Goal: Ask a question: Seek information or help from site administrators or community

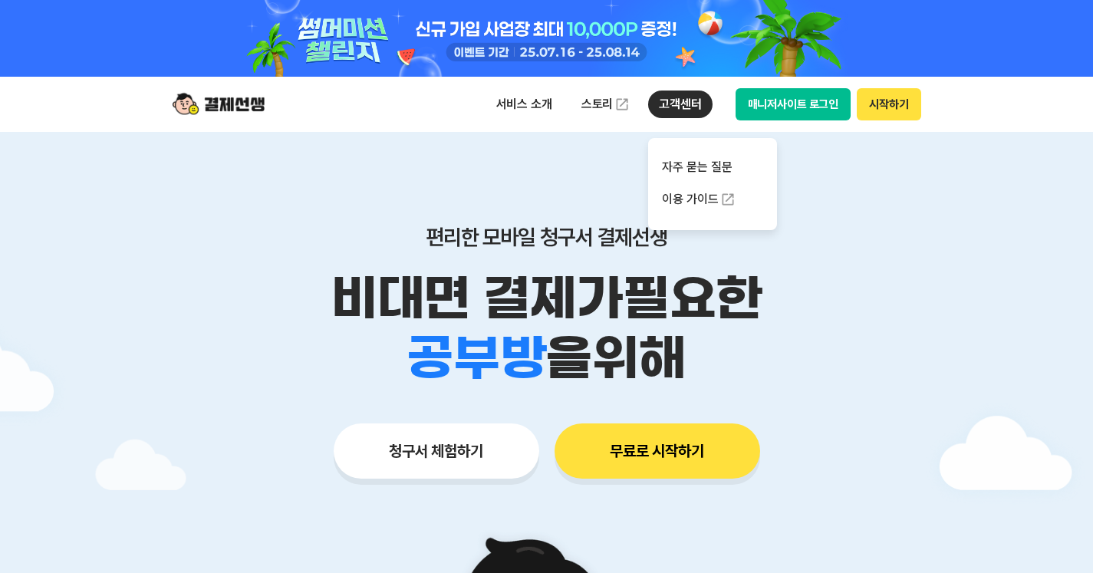
drag, startPoint x: 670, startPoint y: 100, endPoint x: 683, endPoint y: 114, distance: 19.0
click at [670, 100] on p "고객센터" at bounding box center [680, 104] width 64 height 28
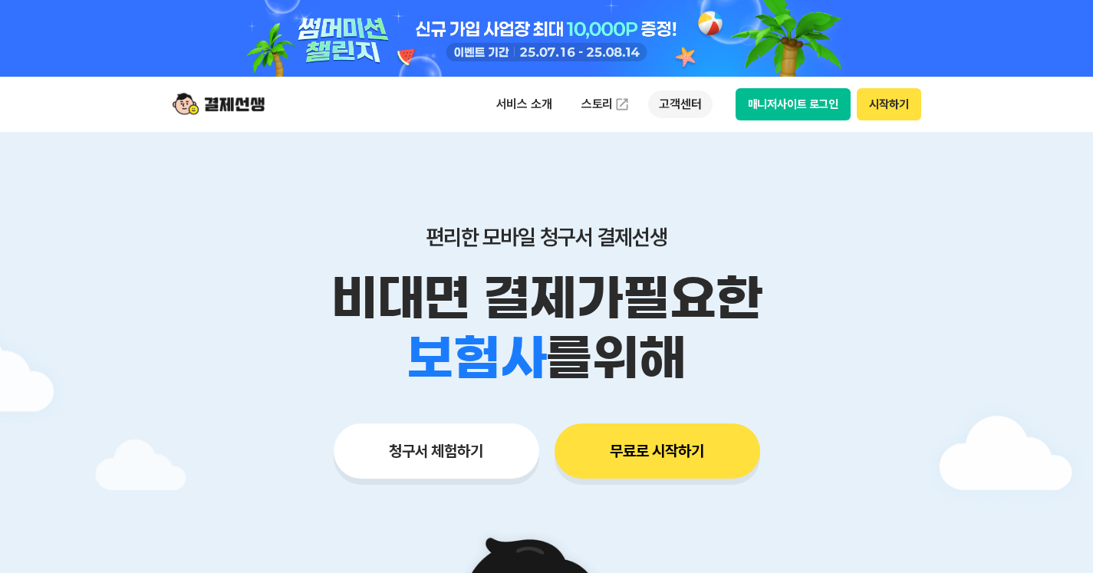
click at [686, 100] on p "고객센터" at bounding box center [680, 104] width 64 height 28
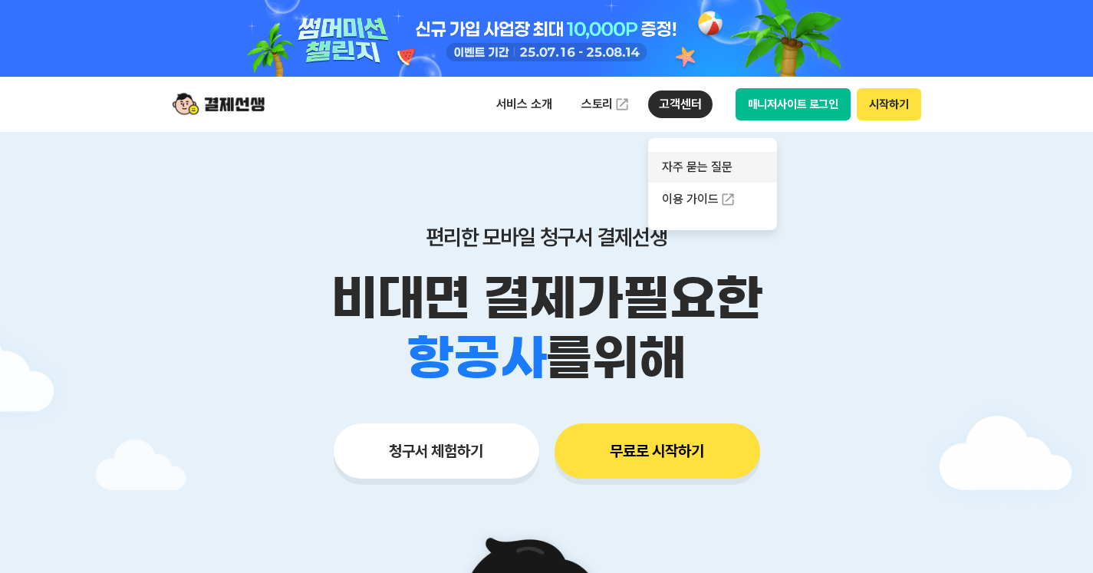
click at [675, 179] on link "자주 묻는 질문" at bounding box center [712, 167] width 129 height 31
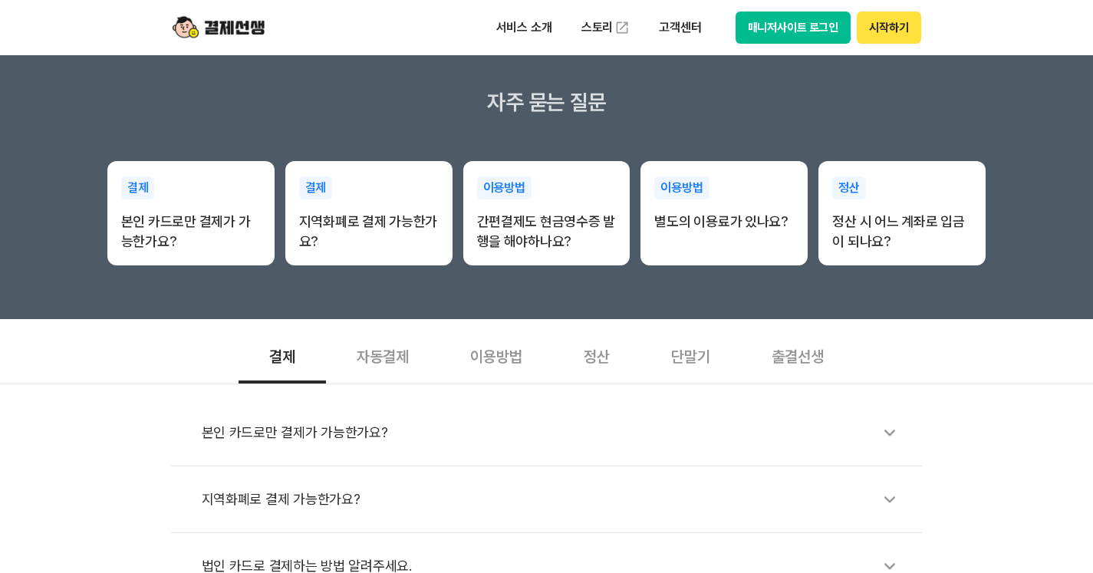
scroll to position [307, 0]
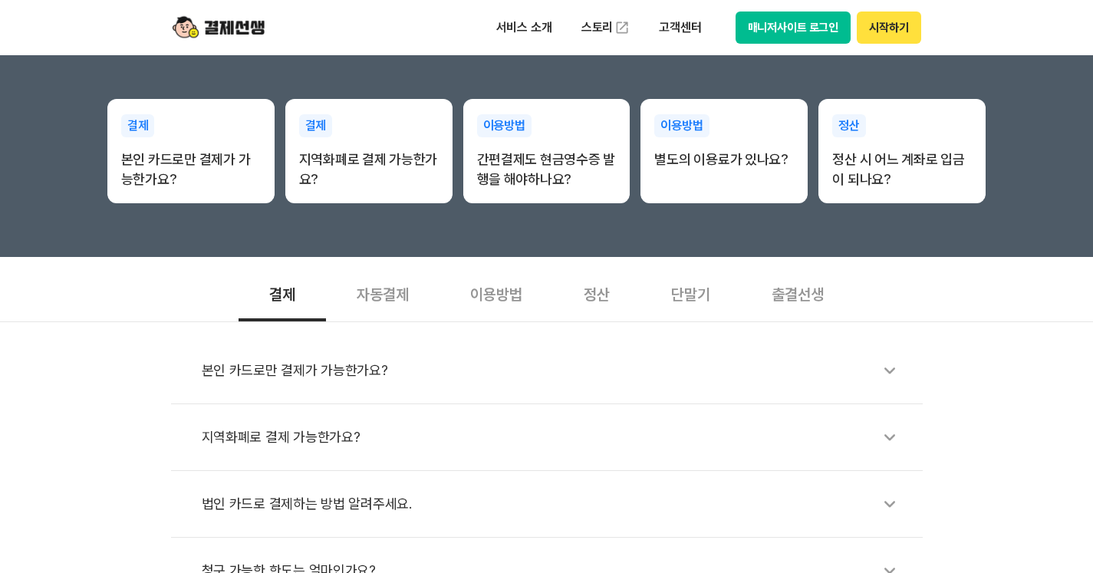
click at [692, 298] on div "단말기" at bounding box center [690, 293] width 100 height 57
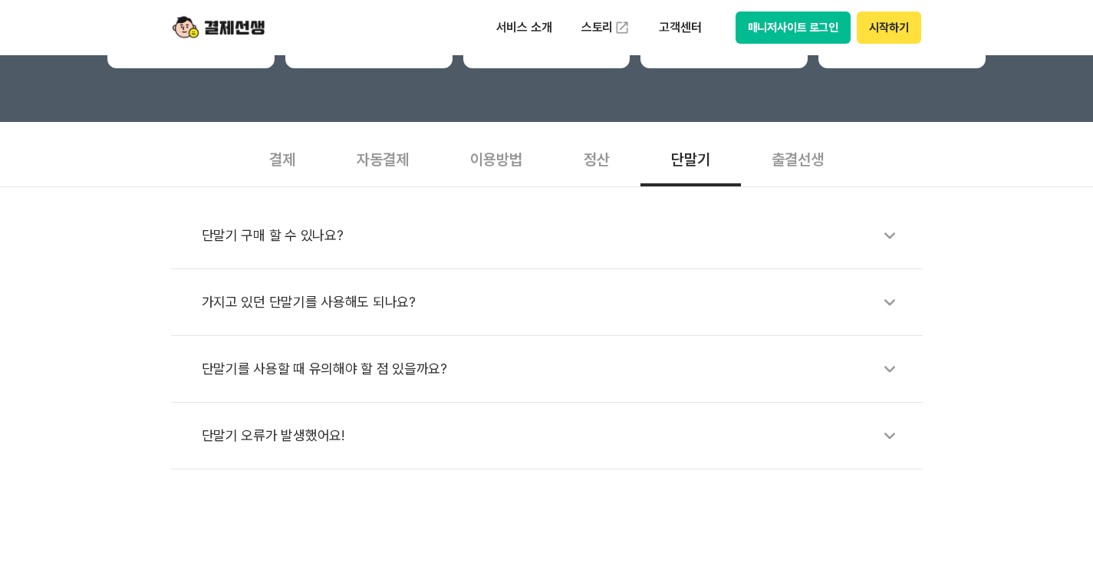
scroll to position [460, 0]
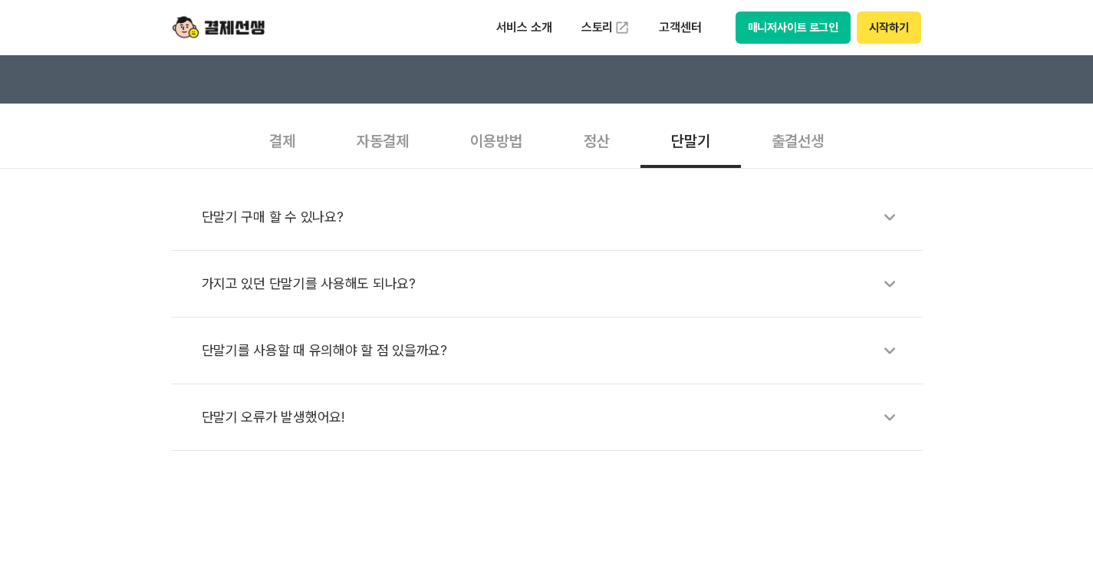
click at [285, 145] on div "결제" at bounding box center [282, 139] width 87 height 57
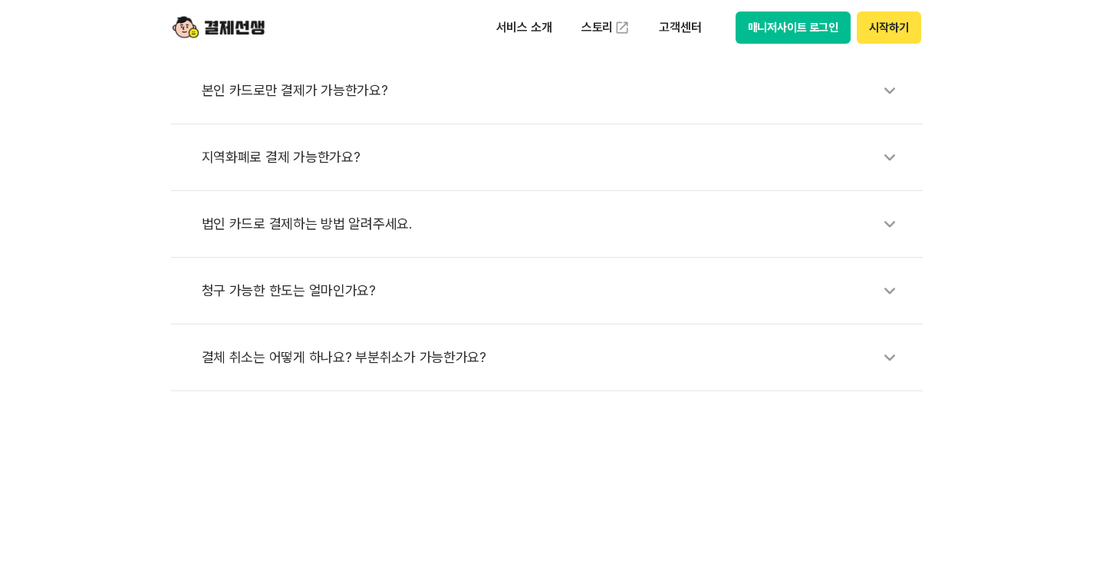
scroll to position [614, 0]
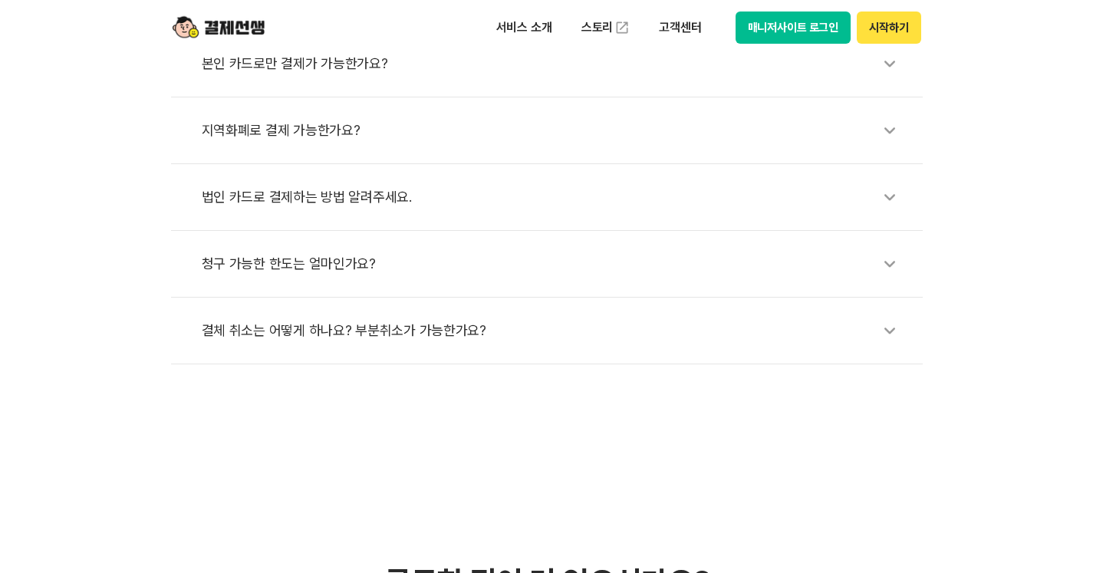
click at [300, 261] on div "청구 가능한 한도는 얼마인가요?" at bounding box center [555, 263] width 706 height 35
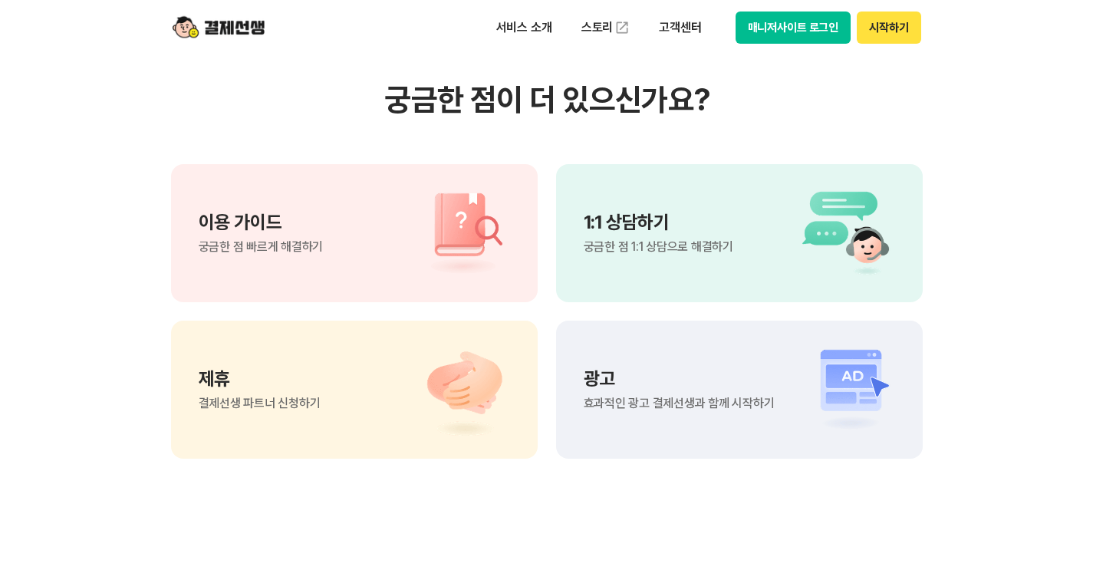
scroll to position [1227, 0]
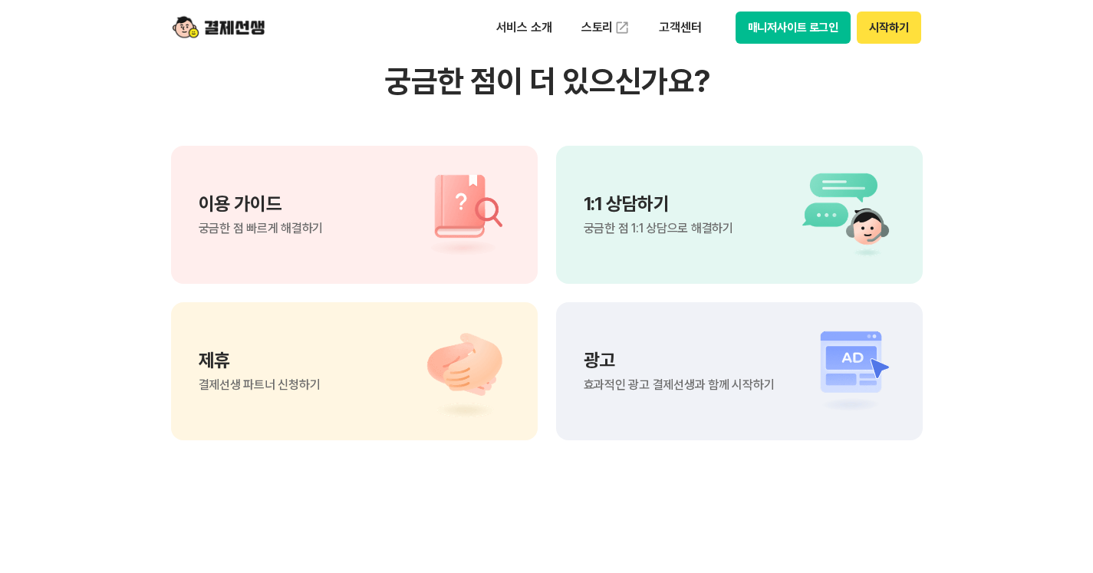
click at [679, 229] on span "궁금한 점 1:1 상담으로 해결하기" at bounding box center [659, 228] width 150 height 12
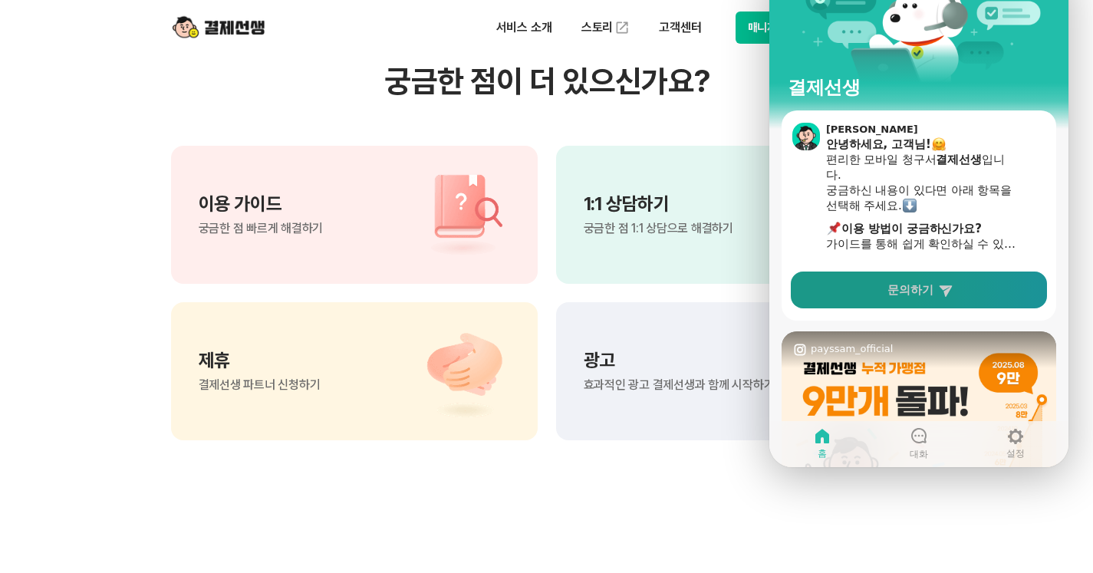
click at [927, 283] on span "문의하기" at bounding box center [910, 289] width 46 height 15
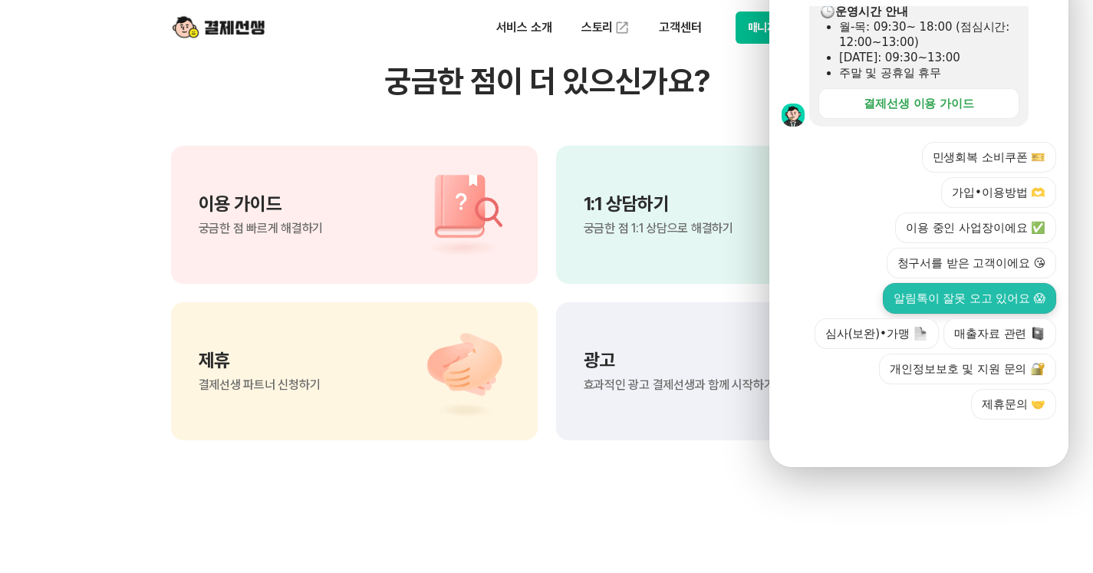
scroll to position [1764, 0]
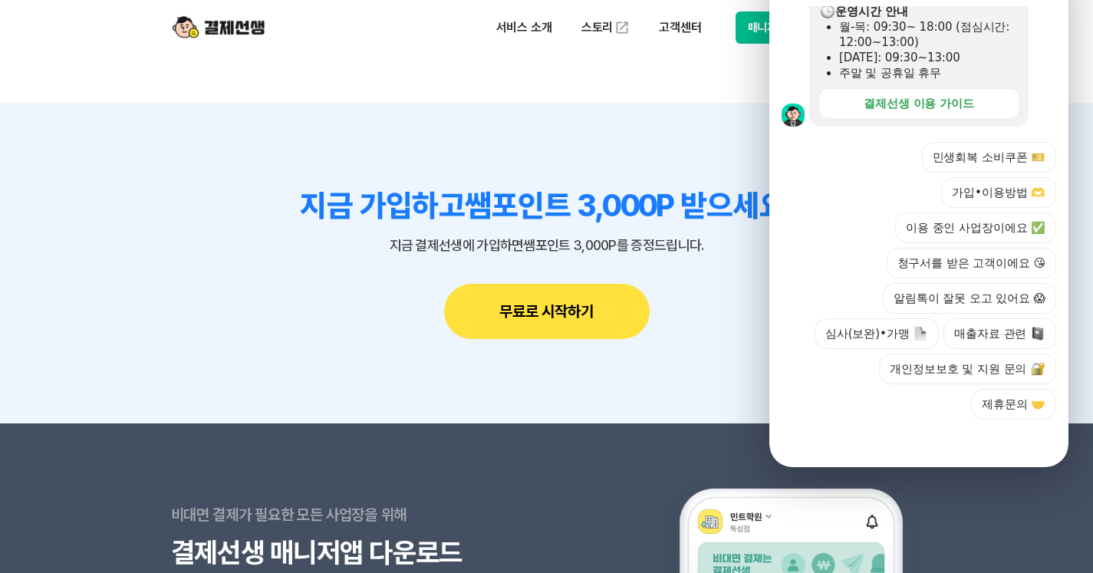
click at [939, 419] on div at bounding box center [918, 439] width 299 height 41
click at [975, 212] on button "이용 중인 사업장이에요 ✅" at bounding box center [975, 227] width 161 height 31
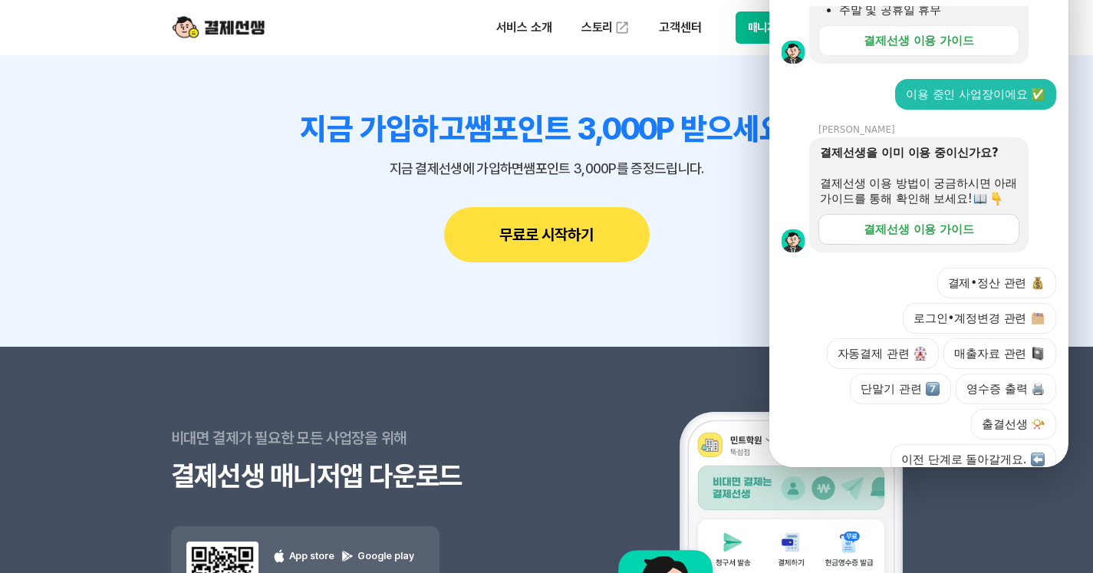
scroll to position [694, 0]
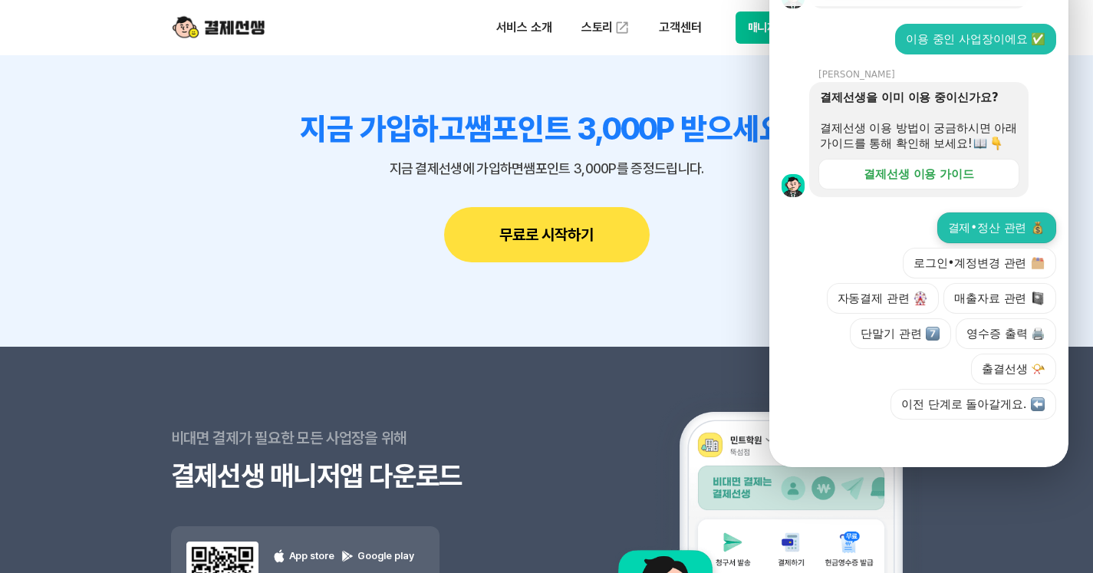
click at [1002, 212] on button "결제•정산 관련" at bounding box center [997, 227] width 120 height 31
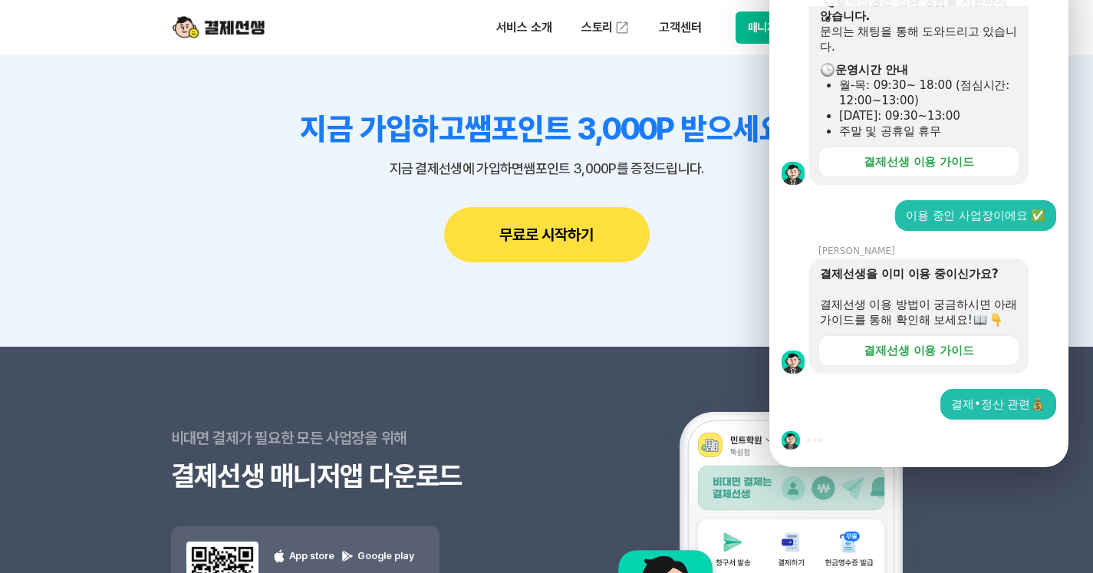
click at [730, 301] on section "지금 가입하고 쌤포인트 3,000P 받으세요. 지금 결제선생에 가입하면 쌤포인트 3,000P를 증정드립니다. 무료로 시작하기" at bounding box center [546, 186] width 1093 height 321
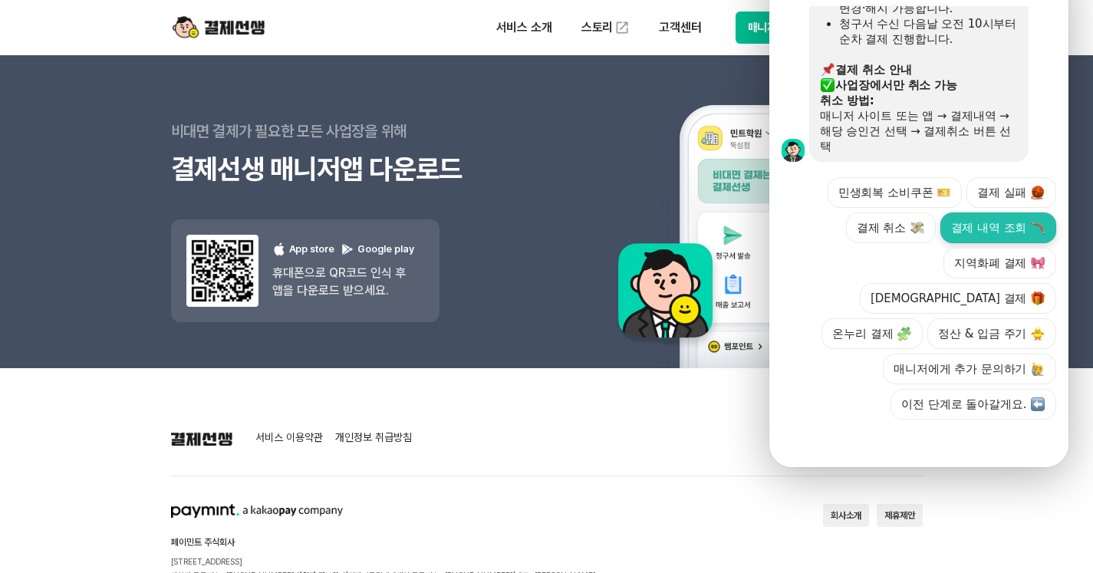
scroll to position [1222, 0]
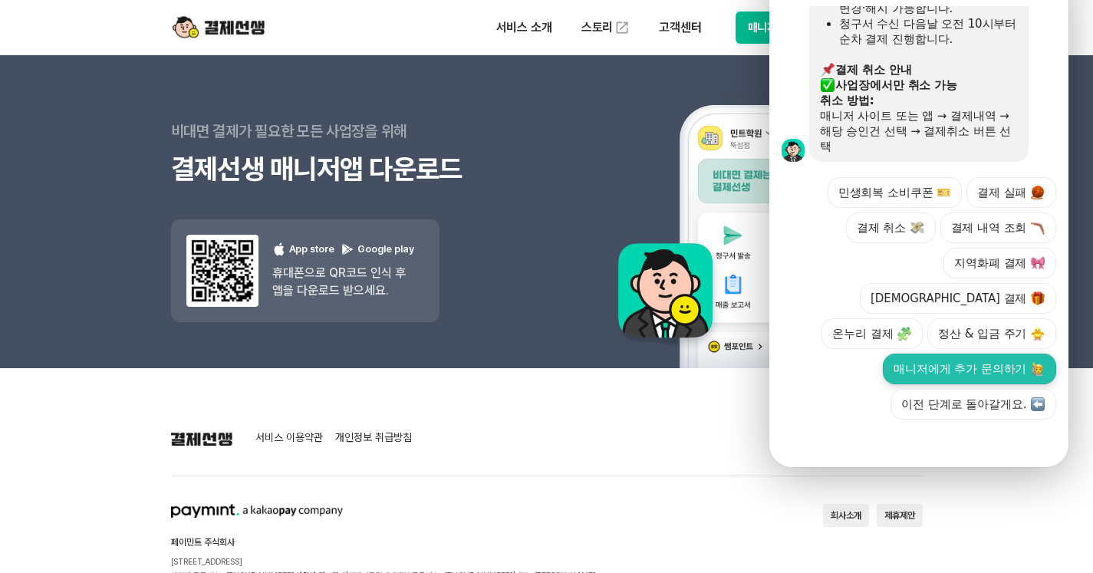
click at [996, 354] on button "매니저에게 추가 문의하기" at bounding box center [969, 369] width 173 height 31
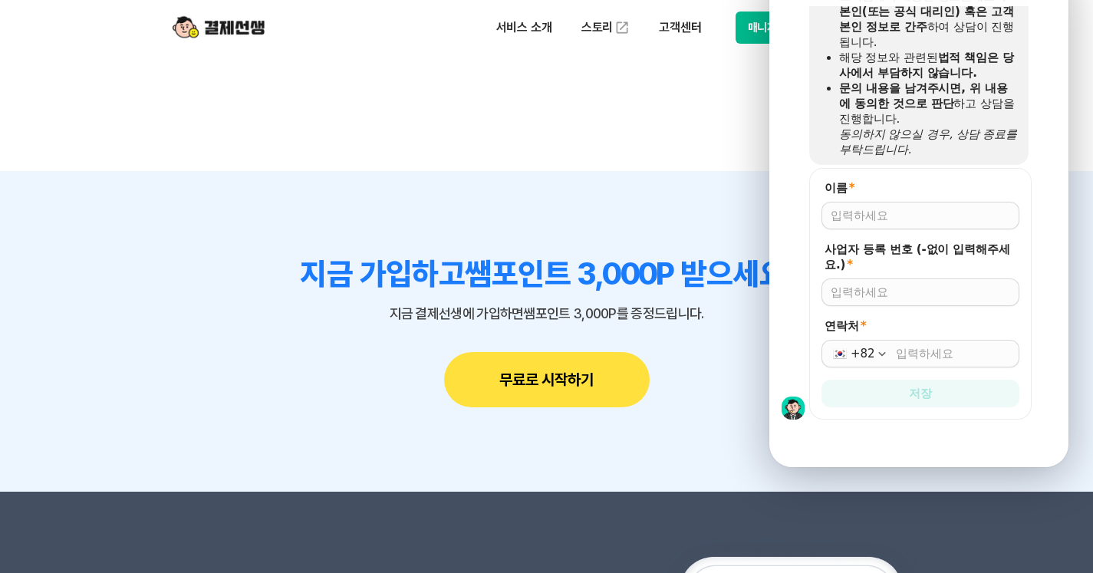
scroll to position [0, 0]
click at [929, 208] on input "이름 *" at bounding box center [920, 215] width 179 height 15
type input "[PERSON_NAME]"
click at [842, 285] on input "5122501296" at bounding box center [920, 292] width 179 height 15
type input "5422501296"
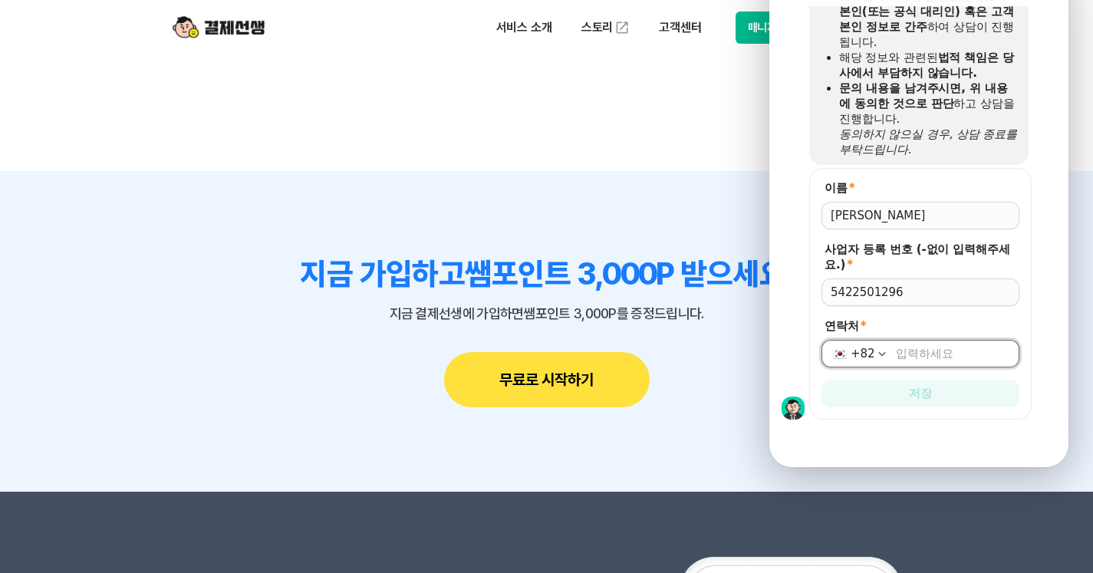
click at [934, 346] on input "연락처 *" at bounding box center [953, 353] width 114 height 15
type input "[PHONE_NUMBER]"
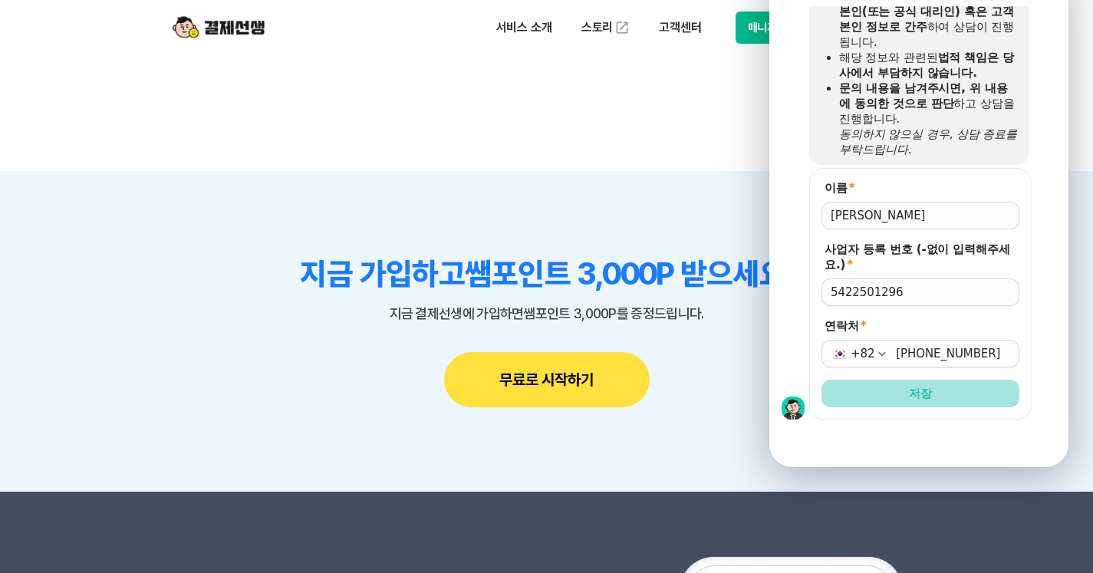
click at [949, 380] on button "저장" at bounding box center [920, 394] width 198 height 28
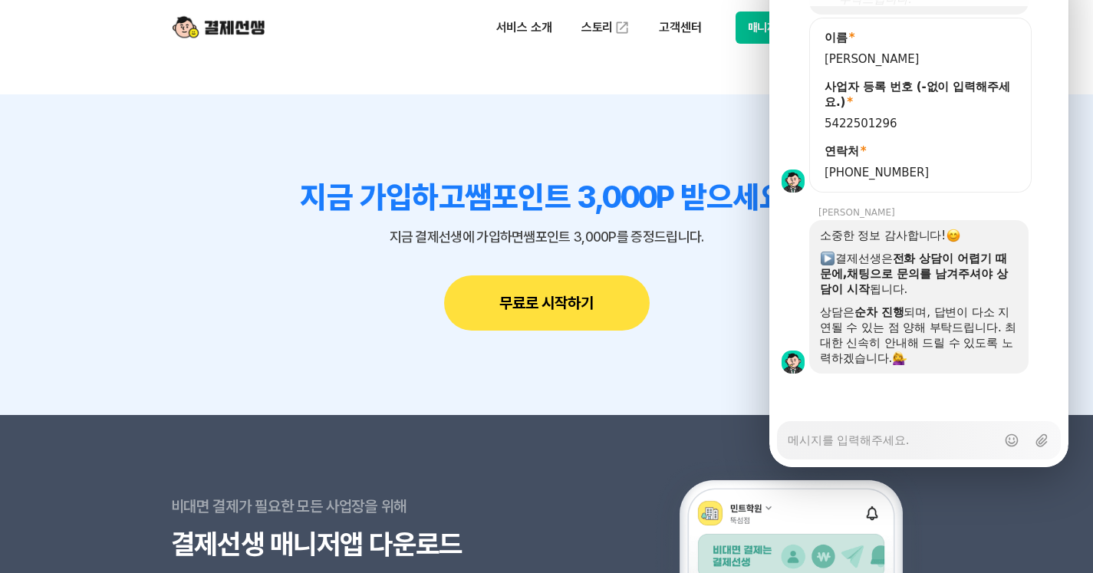
scroll to position [1747, 0]
drag, startPoint x: 672, startPoint y: 347, endPoint x: 702, endPoint y: 310, distance: 47.4
click at [674, 347] on section "지금 가입하고 쌤포인트 3,000P 받으세요. 지금 결제선생에 가입하면 쌤포인트 3,000P를 증정드립니다. 무료로 시작하기" at bounding box center [546, 254] width 1093 height 321
drag, startPoint x: 1052, startPoint y: -8, endPoint x: 1034, endPoint y: 12, distance: 26.6
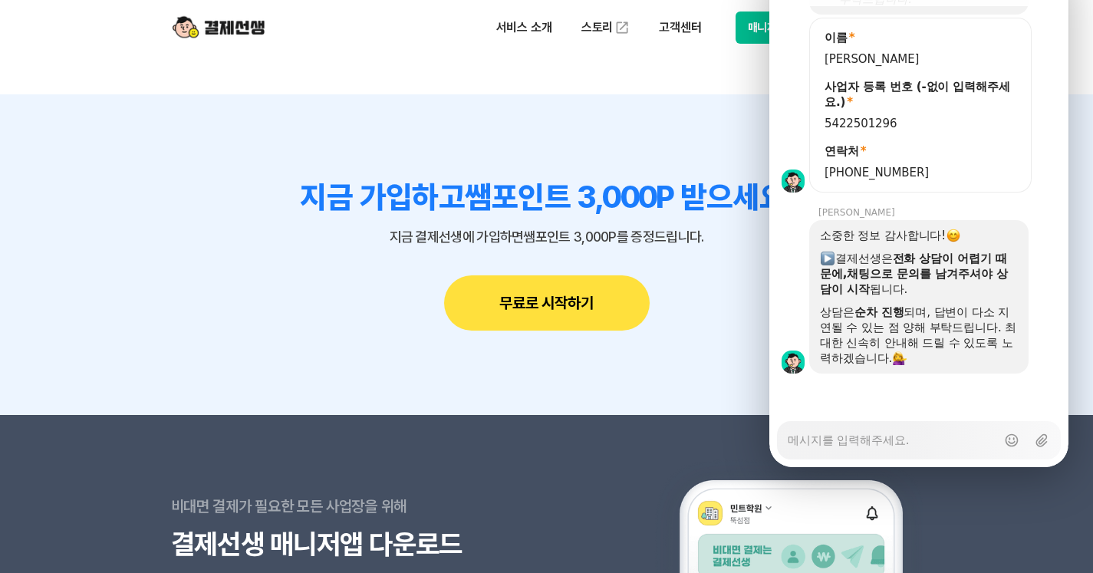
scroll to position [2002, 0]
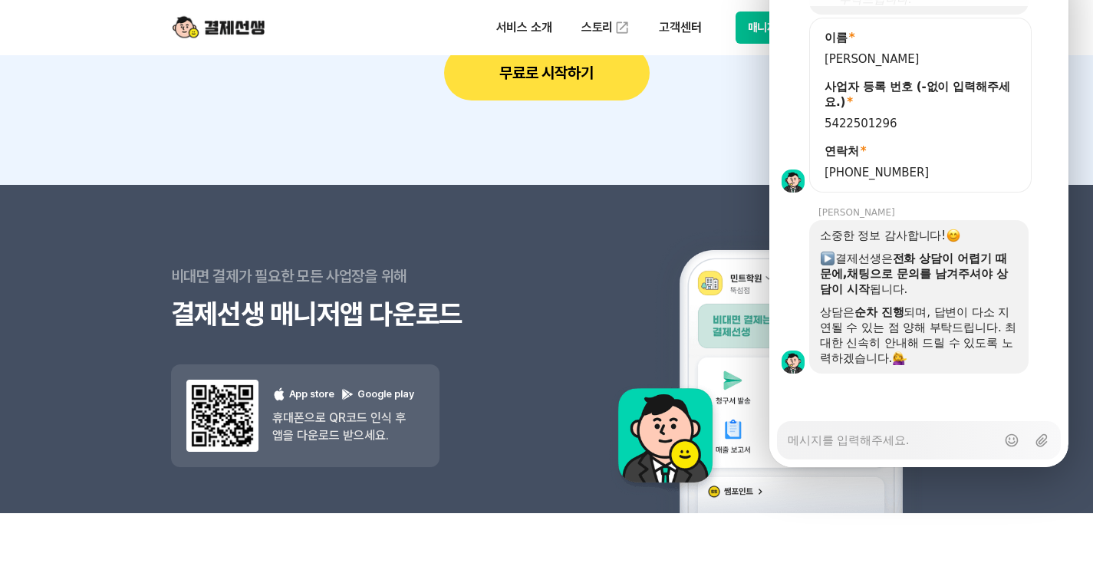
drag, startPoint x: 860, startPoint y: 390, endPoint x: 874, endPoint y: 388, distance: 13.2
click at [860, 422] on textarea "Messenger Input Textarea" at bounding box center [892, 435] width 209 height 26
type textarea "x"
type textarea "ㅇ"
type textarea "x"
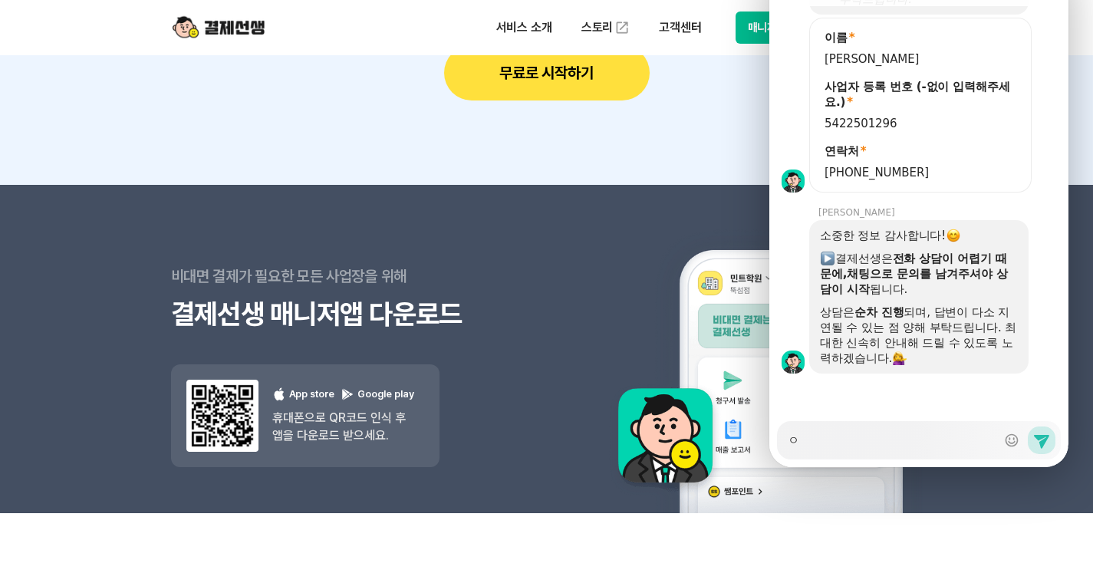
type textarea "아"
type textarea "x"
type textarea "안"
type textarea "x"
type textarea "안ㄴ"
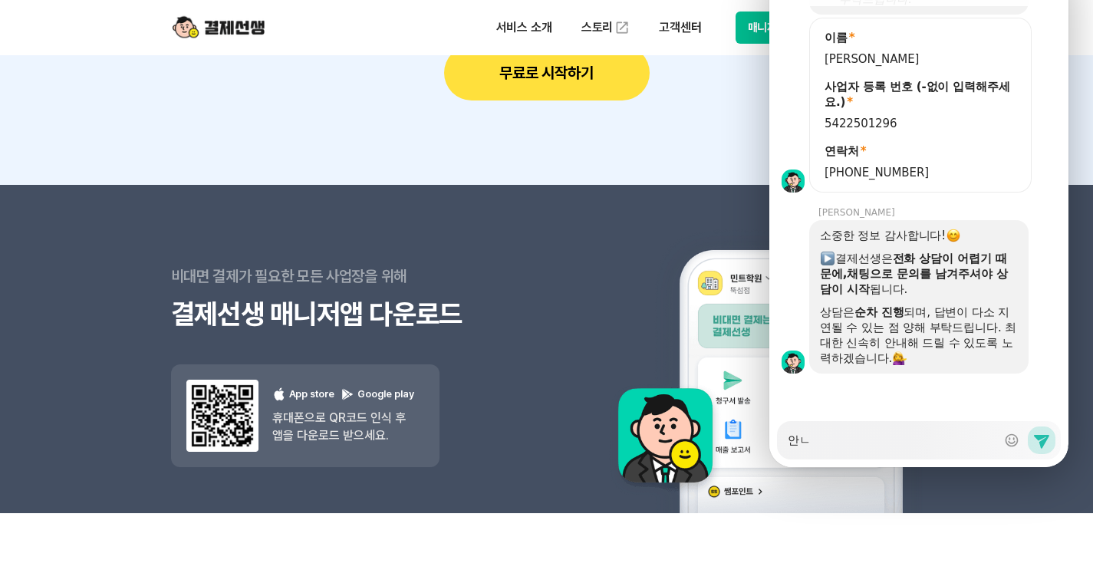
type textarea "x"
type textarea "안녀"
type textarea "x"
type textarea "안녕"
type textarea "x"
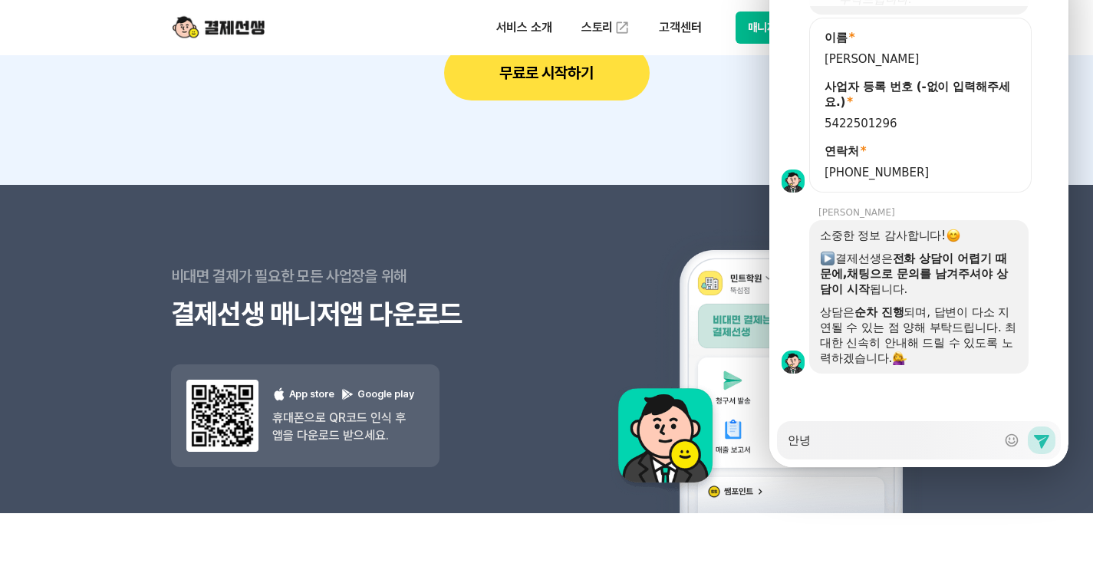
type textarea "안녕ㅎ"
type textarea "x"
type textarea "안녕하"
type textarea "x"
type textarea "안녕핫"
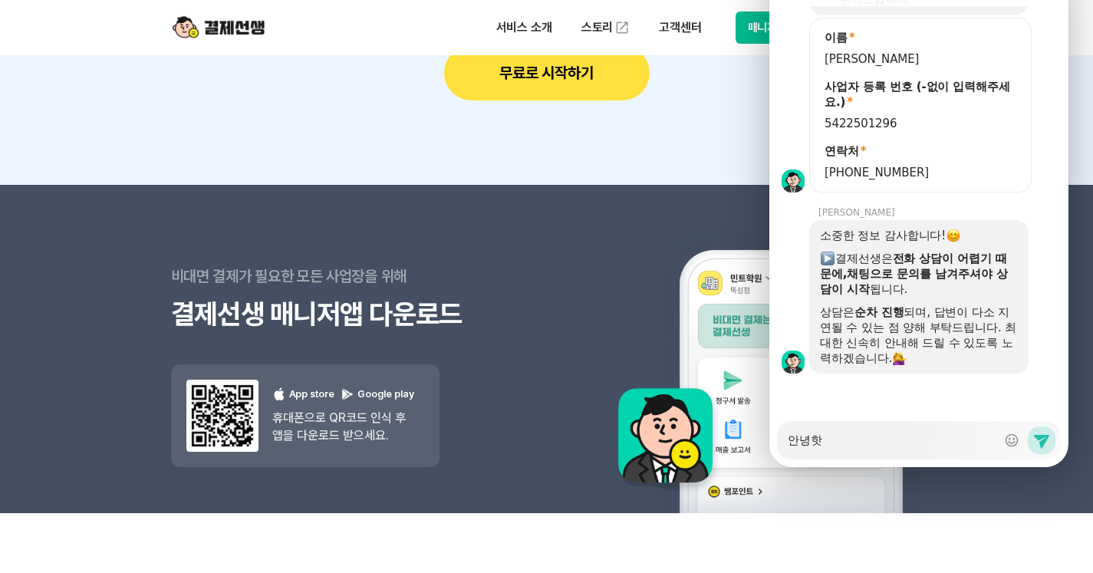
type textarea "x"
type textarea "안녕하세"
type textarea "x"
type textarea "안녕하셍"
type textarea "x"
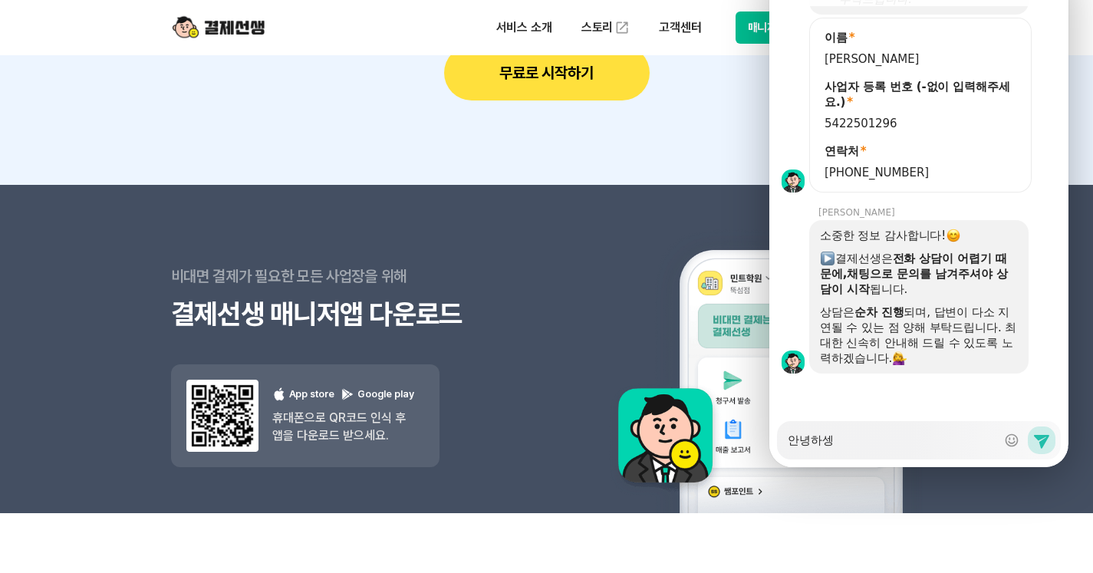
type textarea "안녕하세요"
type textarea "x"
type textarea "안녕하세요,"
type textarea "x"
type textarea "안녕하세요,"
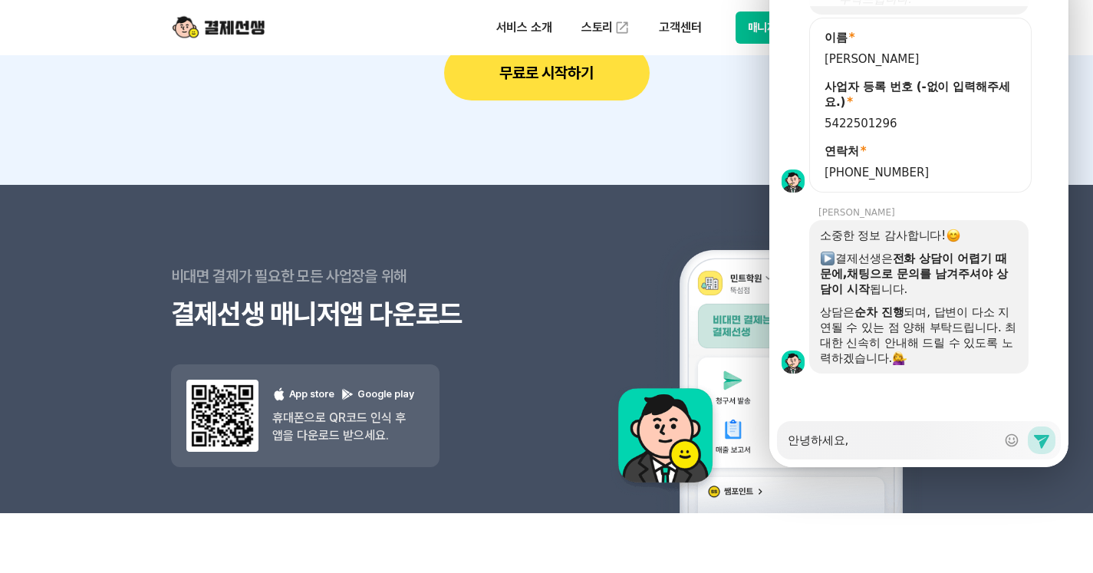
type textarea "x"
type textarea "안녕하세요, ㅂ"
type textarea "x"
type textarea "안녕하세요, 바"
type textarea "x"
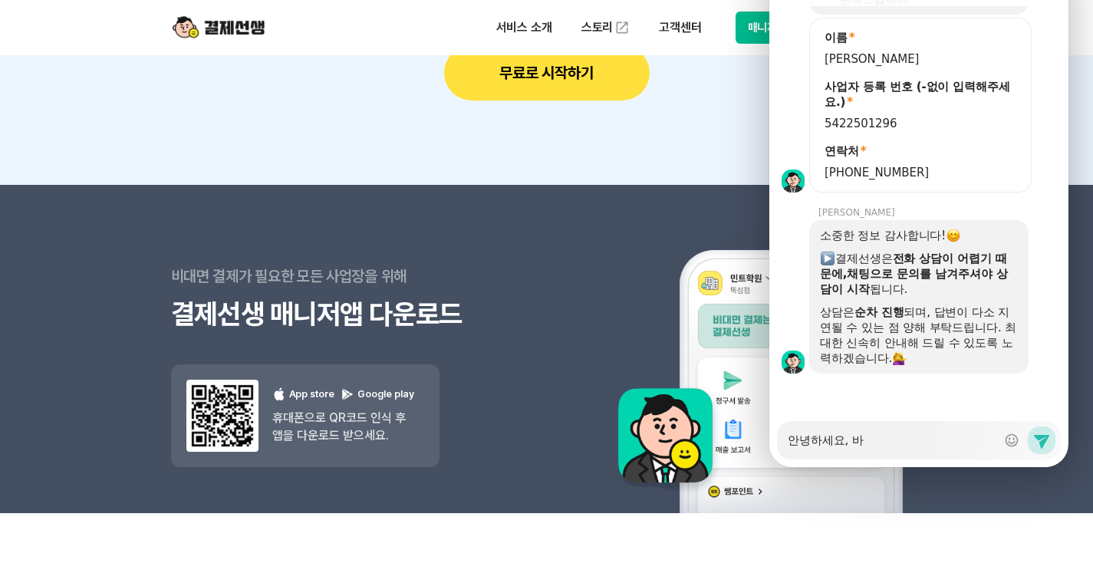
type textarea "안녕하세요, ㅂ"
type textarea "x"
type textarea "안녕하세요,"
type textarea "x"
type textarea "안녕하세요, ㄱ"
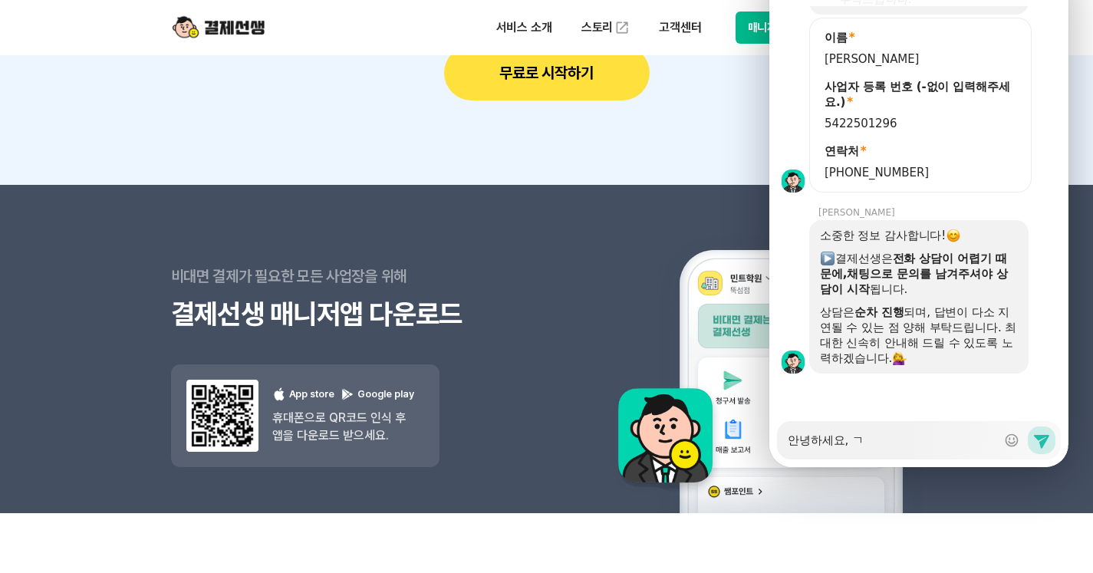
type textarea "x"
type textarea "안녕하세요, 겨"
type textarea "x"
type textarea "안녕하세요, 결"
type textarea "x"
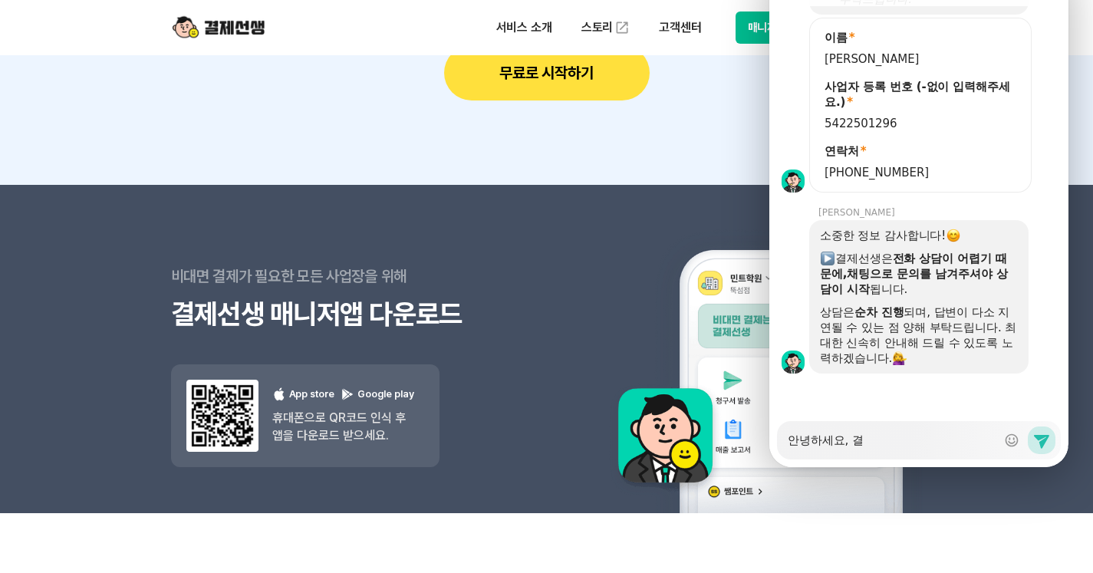
type textarea "안녕하세요, 결ㅈ"
type textarea "x"
type textarea "안녕하세요, 결제"
type textarea "x"
type textarea "안녕하세요, 결젯"
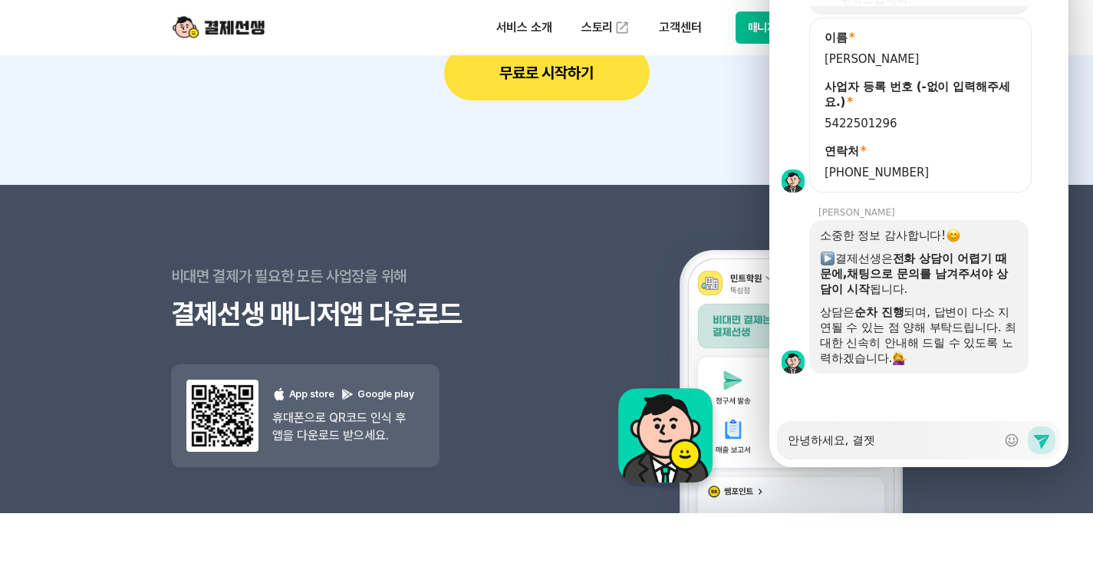
type textarea "x"
type textarea "안녕하세요, 결제서"
type textarea "x"
type textarea "안녕하세요, 결제선ㅅ"
type textarea "x"
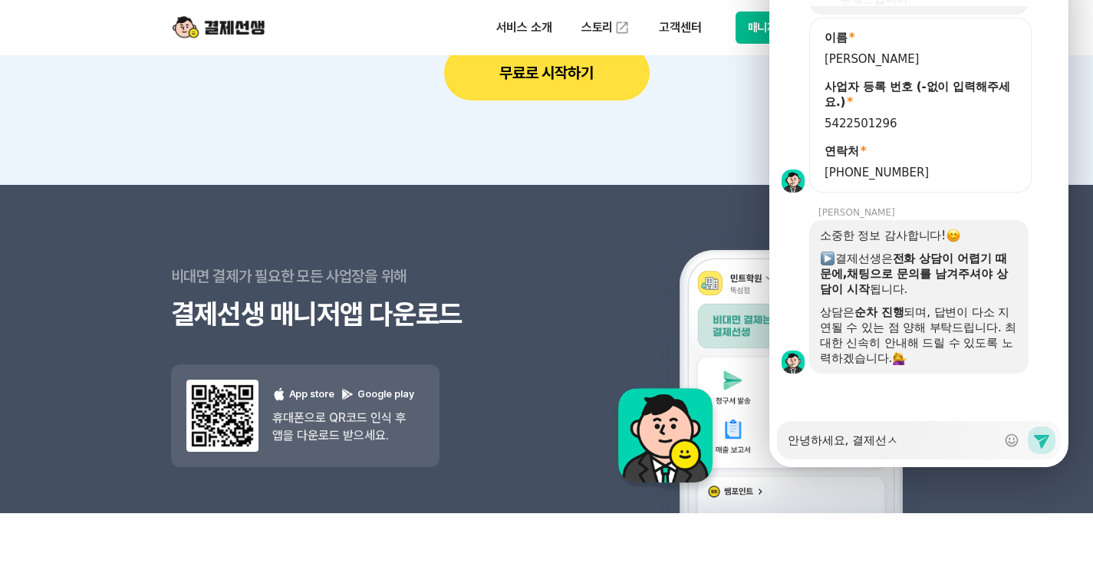
type textarea "안녕하세요, 결제선새"
type textarea "x"
type textarea "안녕하세요, 결제선생"
type textarea "x"
type textarea "안녕하세요, 결제선생ㅌ"
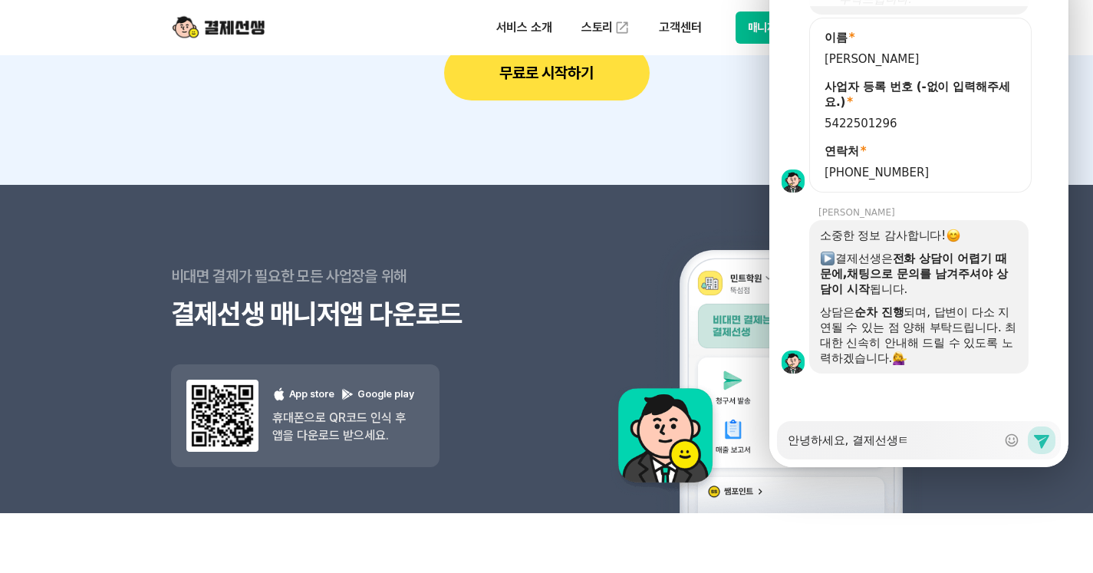
type textarea "x"
type textarea "안녕하세요, 결제선생토"
type textarea "x"
type textarea "안녕하세요, 결제선생통"
type textarea "x"
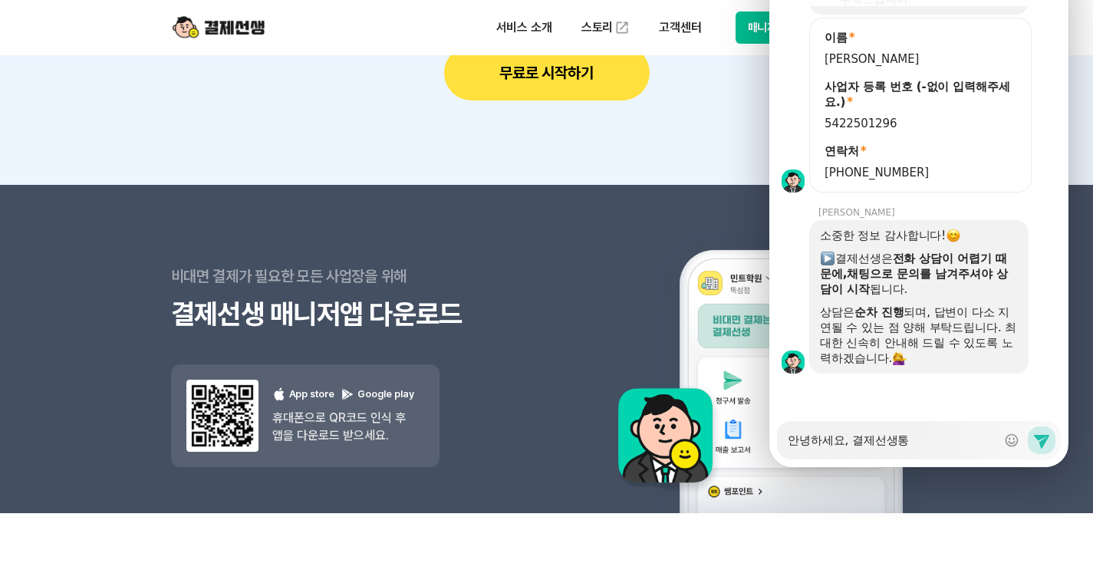
type textarea "안녕하세요, 결제선생토"
type textarea "x"
type textarea "안녕하세요, 결제선생ㅌ"
type textarea "x"
type textarea "안녕하세요, 결제선생"
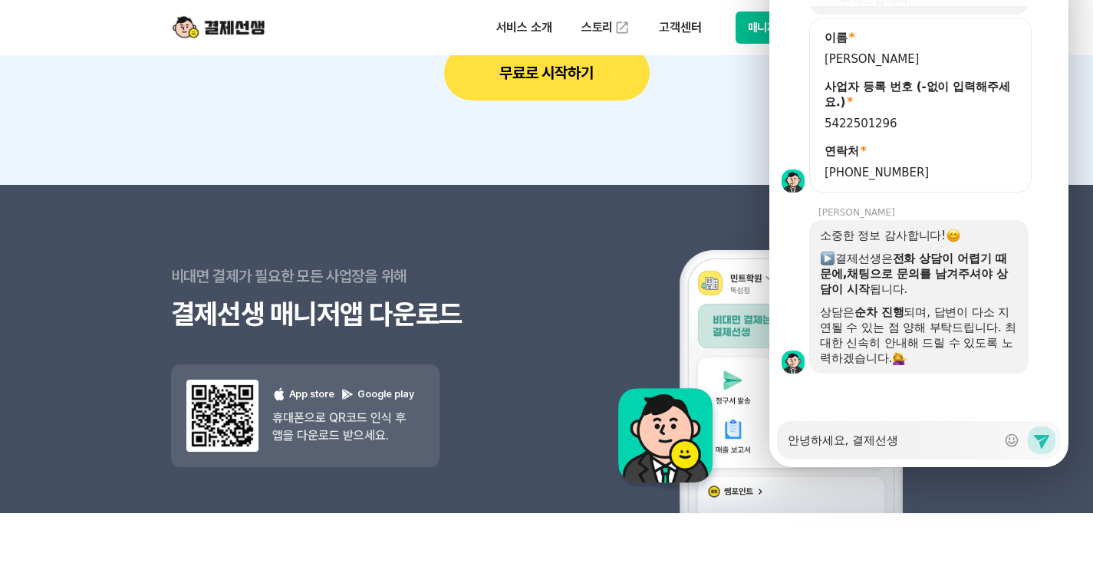
type textarea "x"
type textarea "안녕하세요, 결제선생"
type textarea "x"
type textarea "안녕하세요, 결제선생 ㅌ"
type textarea "x"
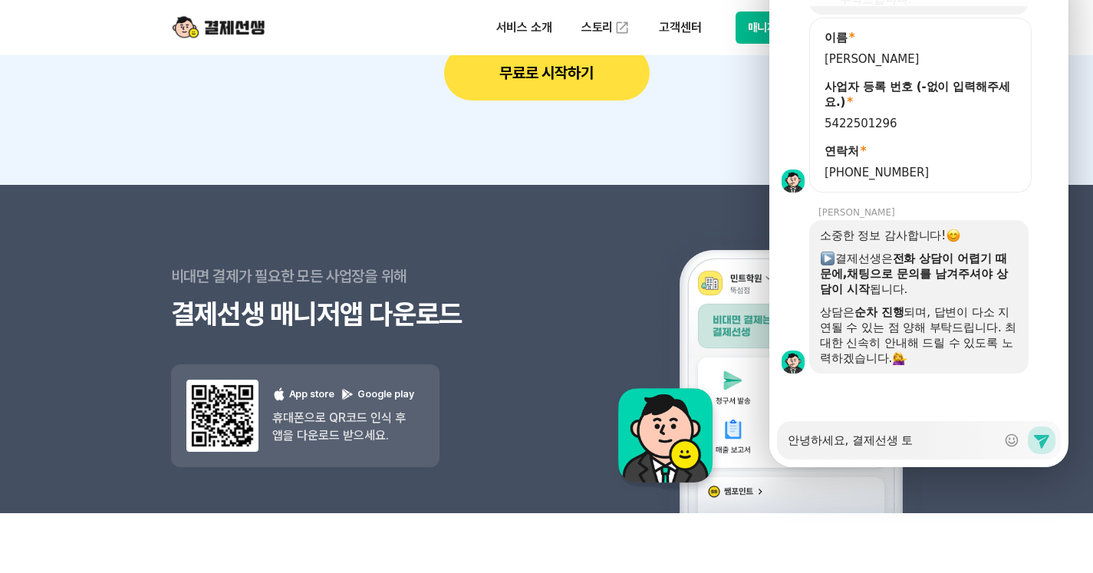
type textarea "안녕하세요, 결제선생 통"
type textarea "x"
type textarea "안녕하세요, 결제선생 통ㅎ"
type textarea "x"
type textarea "안녕하세요, 결제선생 통해"
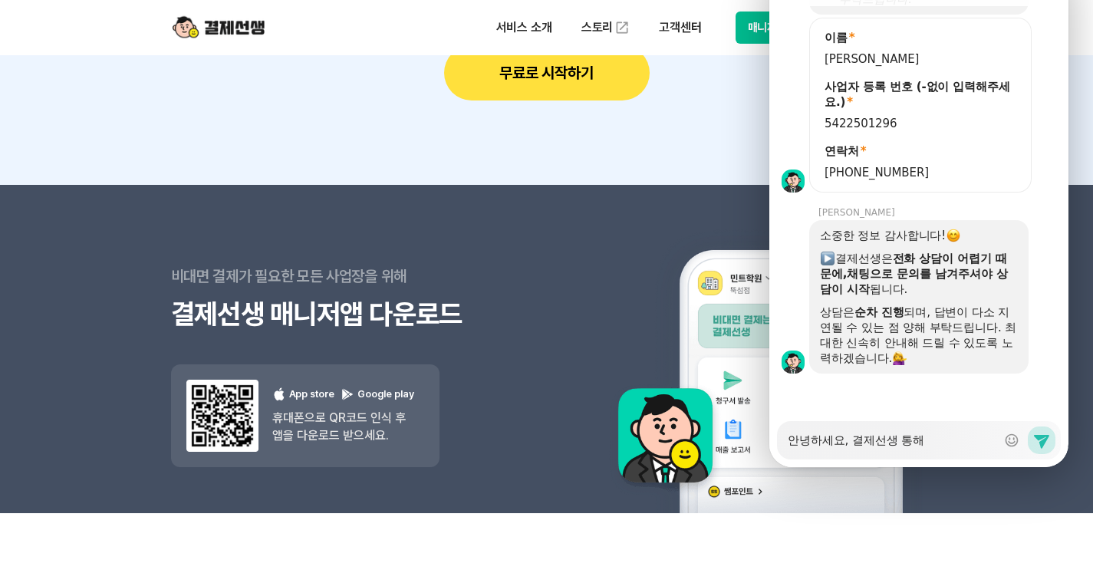
type textarea "x"
type textarea "안녕하세요, 결제선생 통해"
type textarea "x"
type textarea "안녕하세요, 결제선생 통해 ㄱ"
type textarea "x"
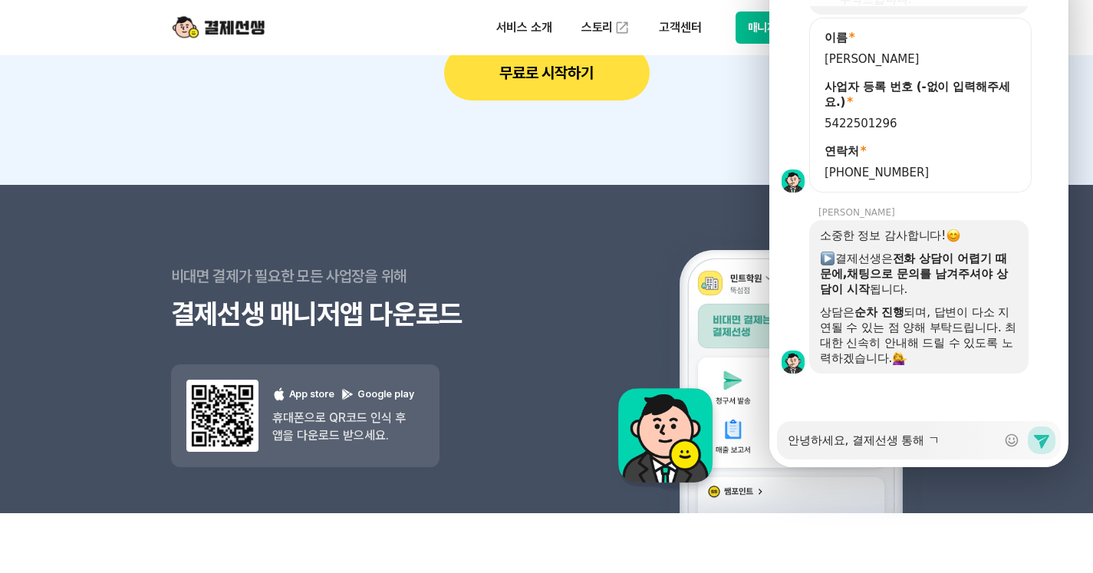
type textarea "안녕하세요, 결제선생 통해 가"
type textarea "x"
type textarea "안녕하세요, 결제선생 통해 감"
type textarea "x"
type textarea "안녕하세요, 결제선생 통해 가매"
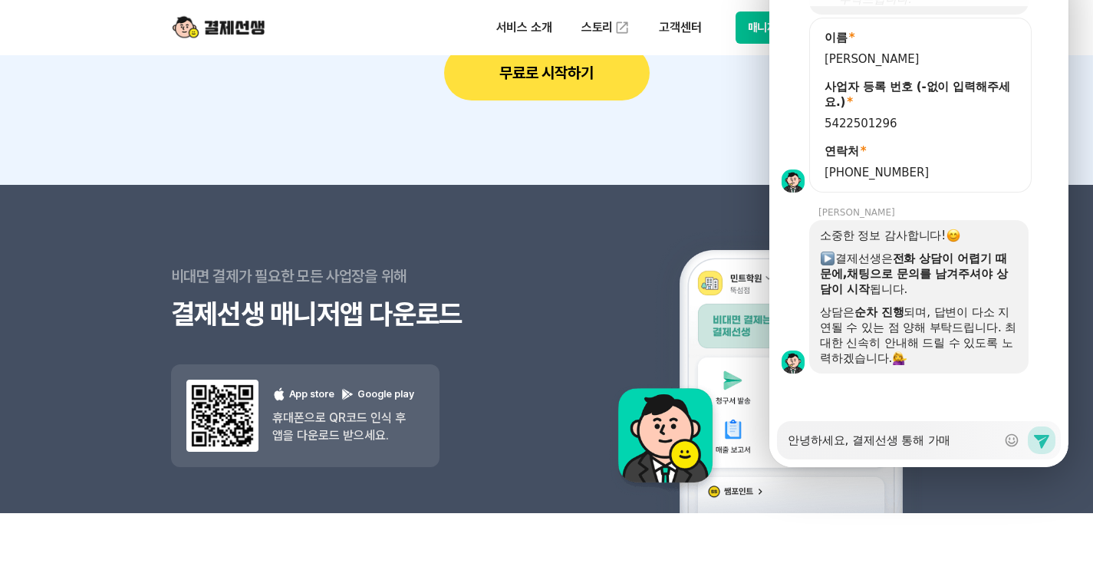
type textarea "x"
type textarea "안녕하세요, 결제선생 통해 가맹"
type textarea "x"
type textarea "안녕하세요, 결제선생 통해 가맹ㅈ"
type textarea "x"
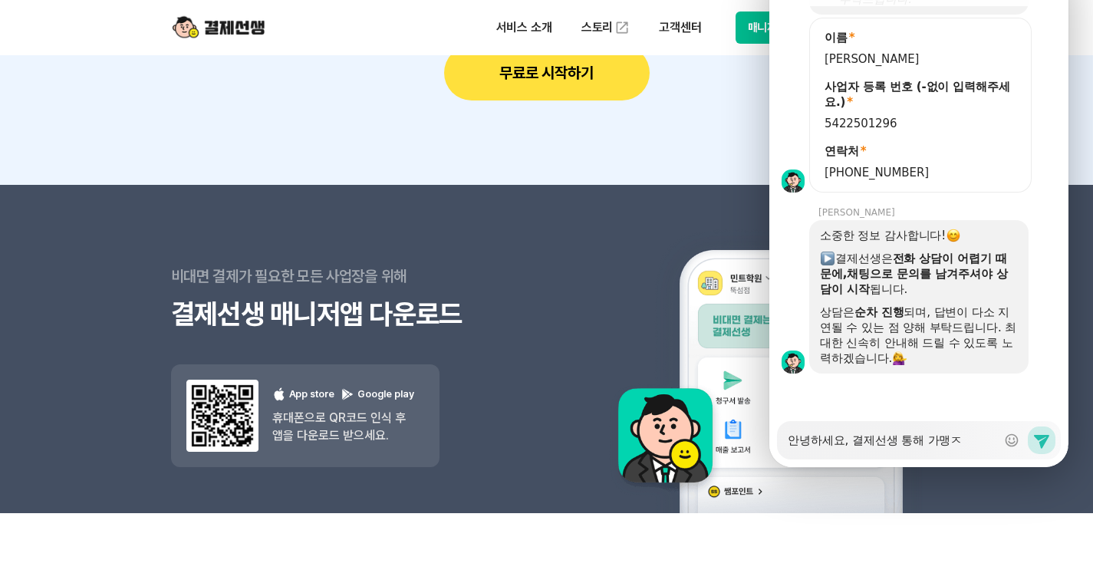
type textarea "안녕하세요, 결제선생 통해 가맹저"
type textarea "x"
type textarea "안녕하세요, 결제선생 통해 가맹점"
type textarea "x"
type textarea "안녕하세요, 결제선생 통해 가맹점"
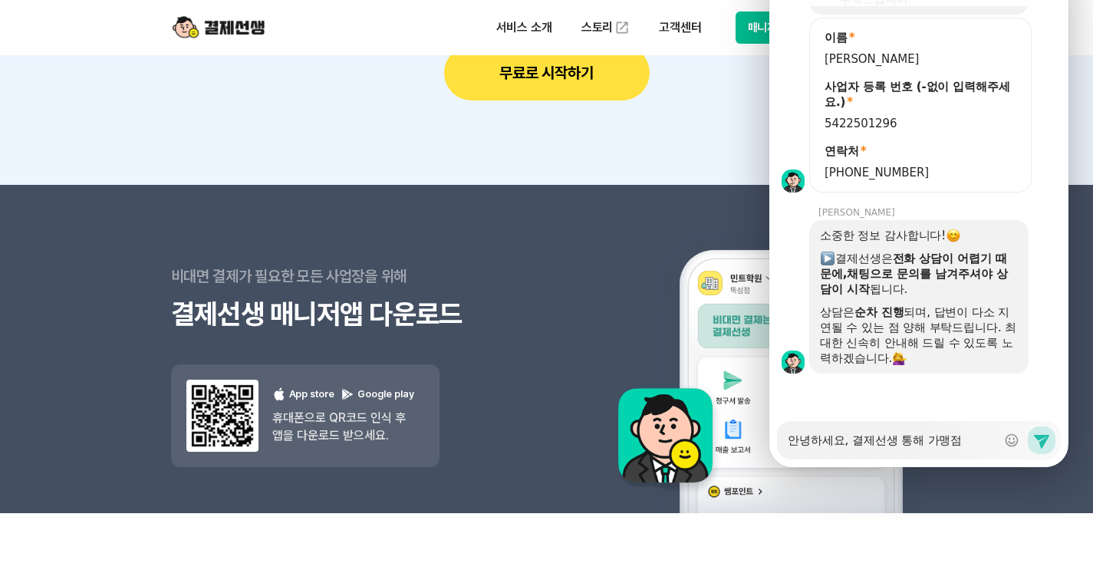
type textarea "x"
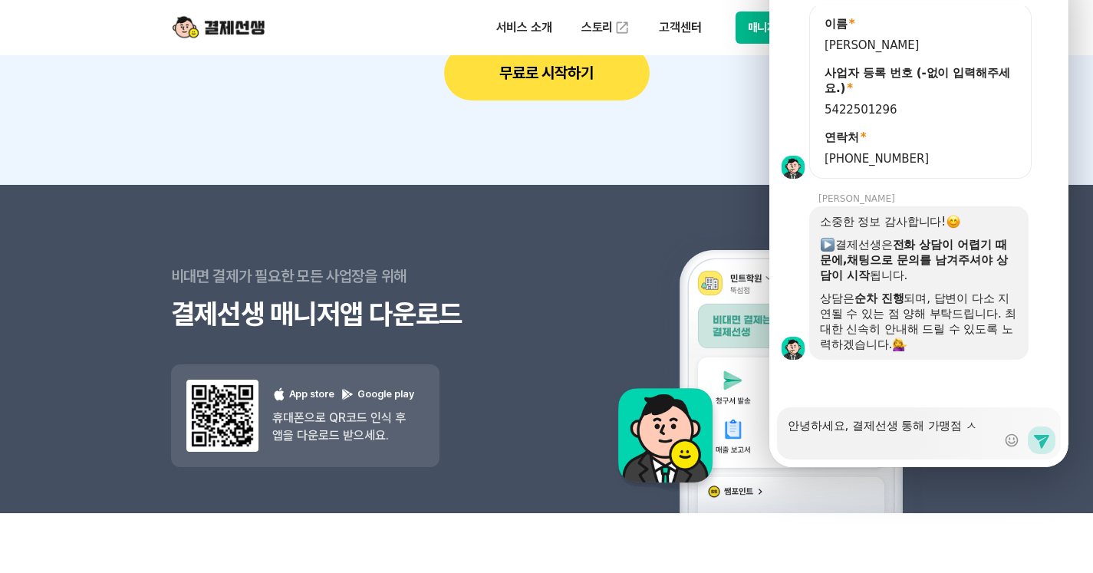
type textarea "안녕하세요, 결제선생 통해 가맹점 시"
type textarea "x"
type textarea "안녕하세요, 결제선생 통해 가맹점 신"
type textarea "x"
type textarea "안녕하세요, 결제선생 통해 가맹점 신ㅊ"
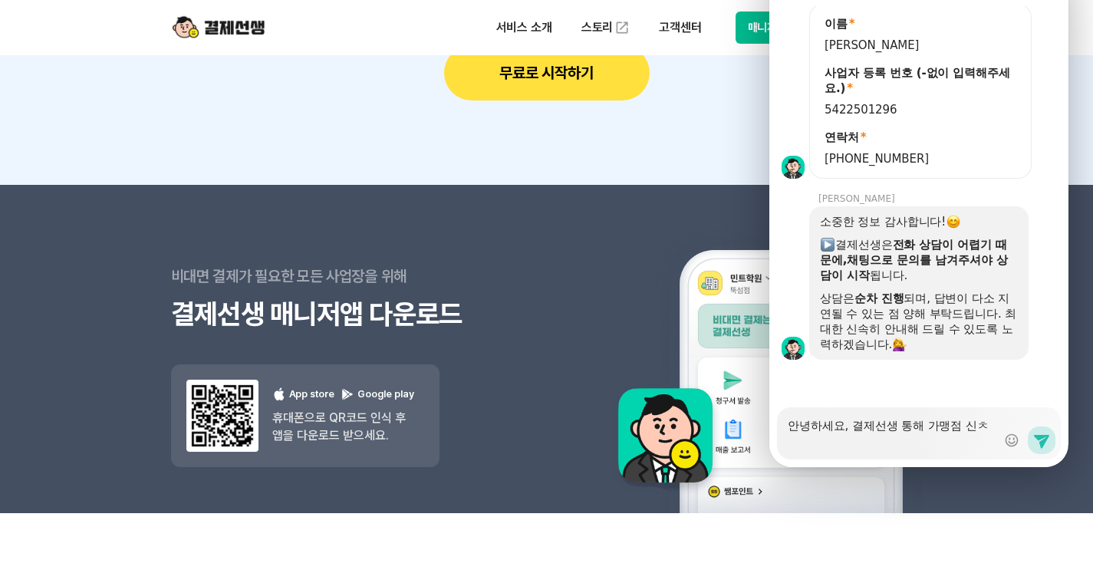
scroll to position [1761, 0]
type textarea "x"
type textarea "안녕하세요, 결제선생 통해 가맹점 신"
type textarea "x"
type textarea "안녕하세요, 결제선생 통해 가맹점"
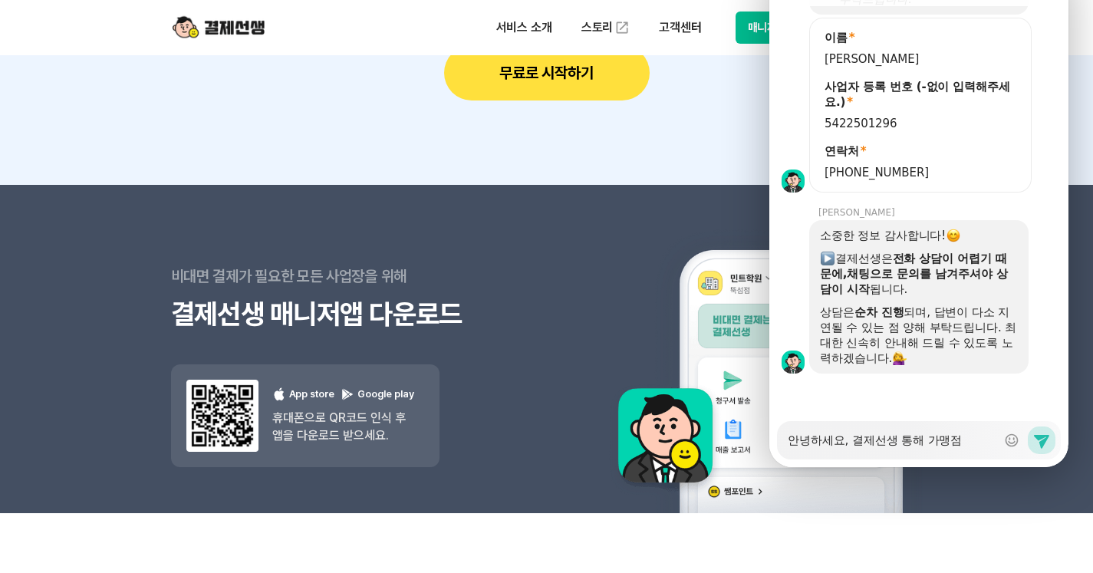
type textarea "x"
type textarea "안녕하세요, 결제선생 통해 가맹점 ㅅ"
type textarea "x"
type textarea "안녕하세요, 결제선생 통해 가맹점 시"
type textarea "x"
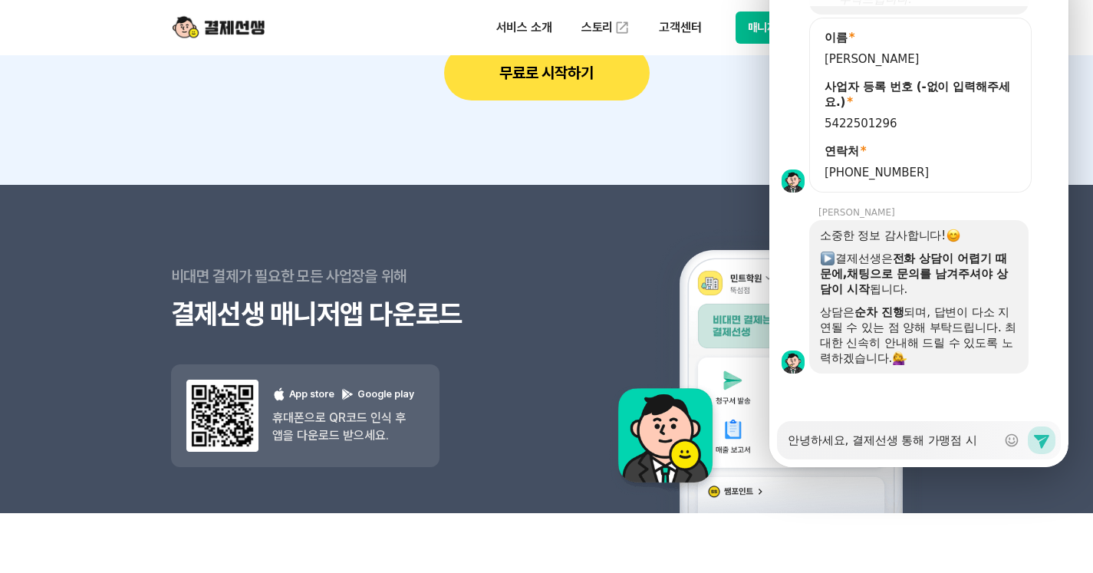
type textarea "안녕하세요, 결제선생 통해 가맹점 신"
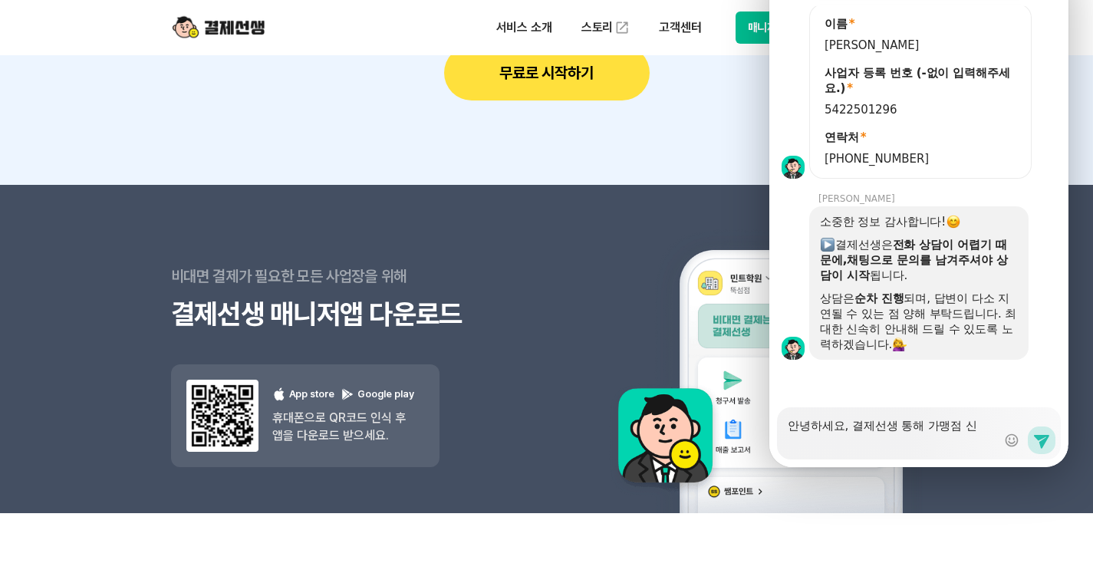
type textarea "x"
type textarea "안녕하세요, 결제선생 통해 가맹점 신ㅊ"
type textarea "x"
type textarea "안녕하세요, 결제선생 통해 가맹점 신처"
type textarea "x"
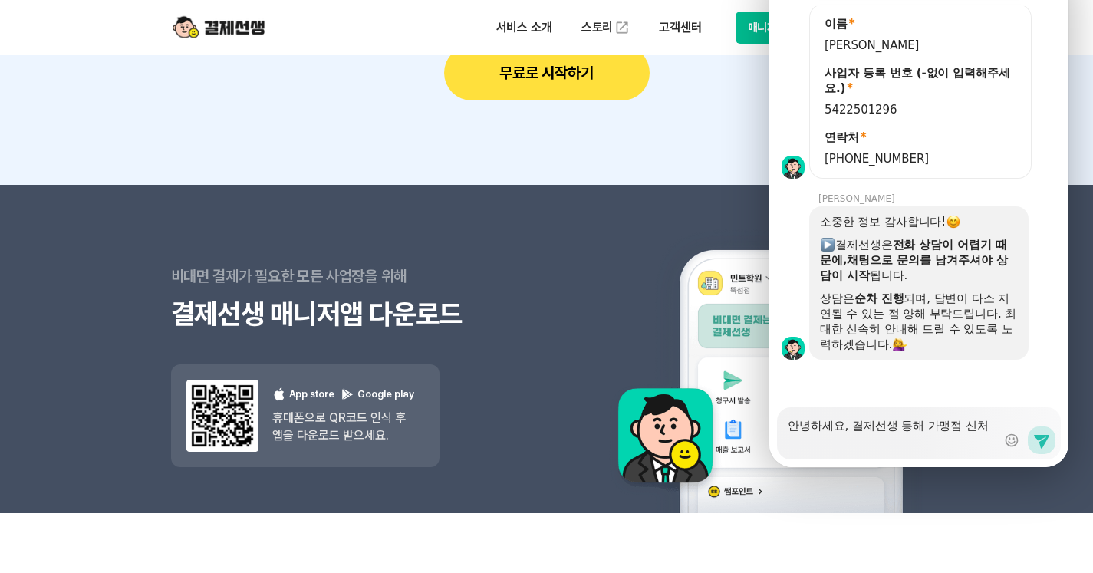
type textarea "안녕하세요, 결제선생 통해 가맹점 신청"
type textarea "x"
type textarea "안녕하세요, 결제선생 통해 가맹점 신청ㄲ"
type textarea "x"
type textarea "안녕하세요, 결제선생 통해 가맹점 신청까"
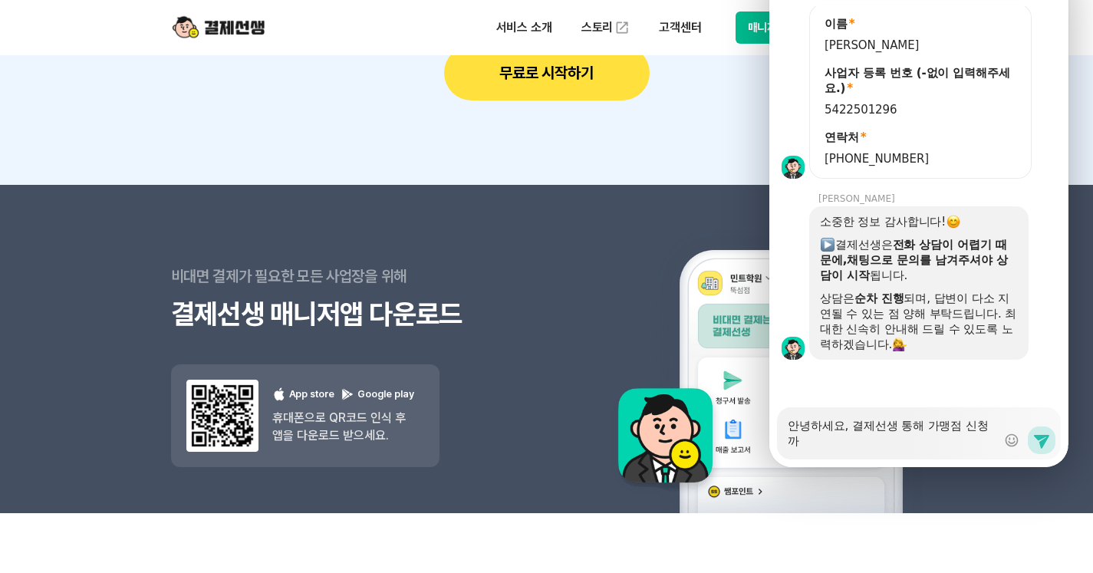
type textarea "x"
type textarea "안녕하세요, 결제선생 통해 가맹점 신청깢"
type textarea "x"
type textarea "안녕하세요, 결제선생 통해 가맹점 신청까지"
type textarea "x"
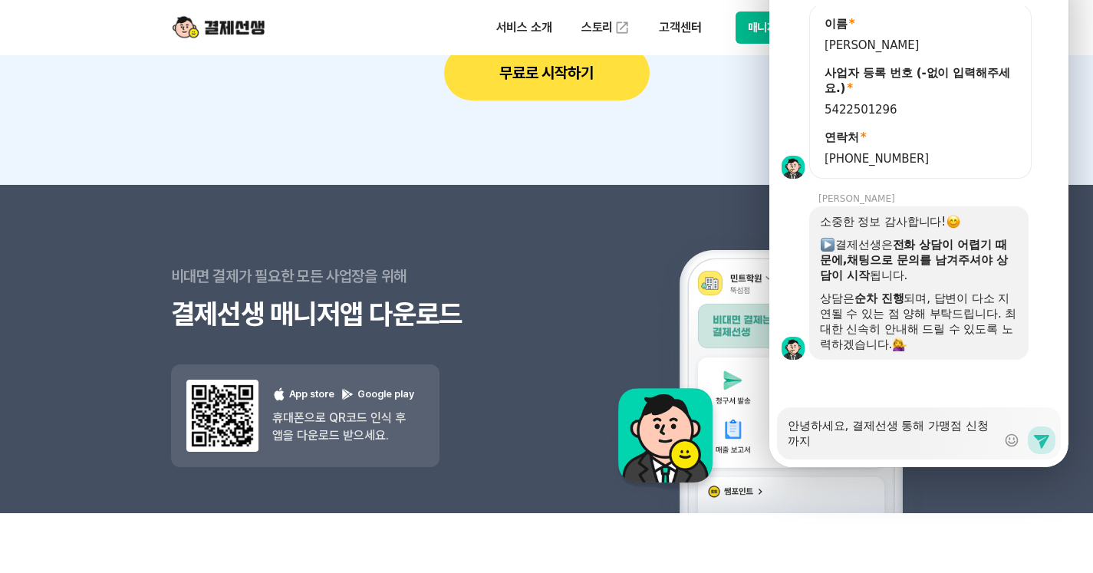
type textarea "안녕하세요, 결제선생 통해 가맹점 신청까짛"
type textarea "x"
type textarea "안녕하세요, 결제선생 통해 가맹점 신청까지하"
type textarea "x"
type textarea "안녕하세요, 결제선생 통해 가맹점 신청까지항"
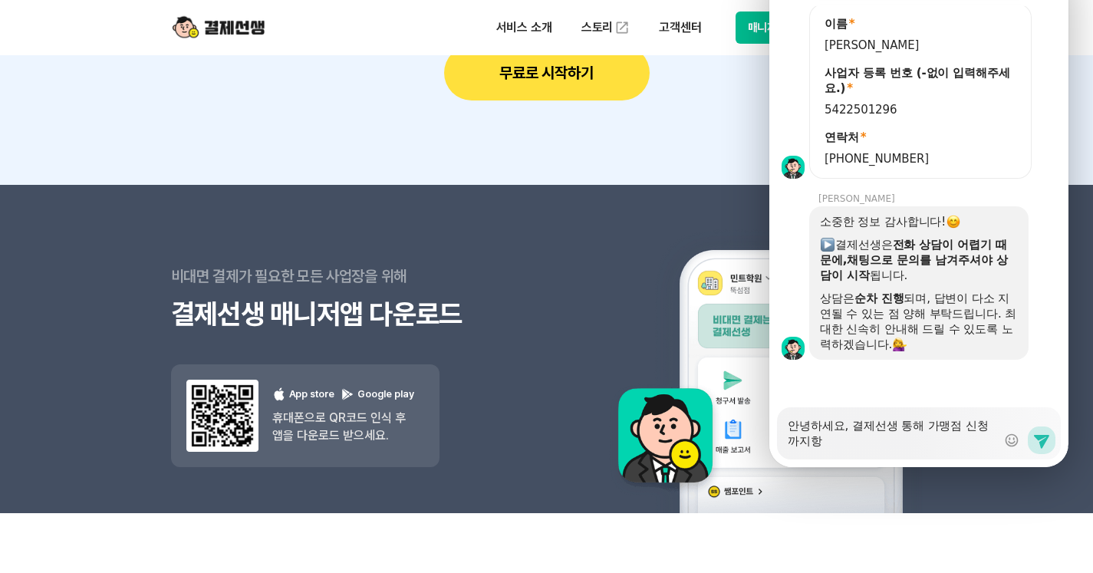
type textarea "x"
type textarea "안녕하세요, 결제선생 통해 가맹점 신청까지하여"
type textarea "x"
type textarea "안녕하세요, 결제선생 통해 가맹점 신청까지하여"
type textarea "x"
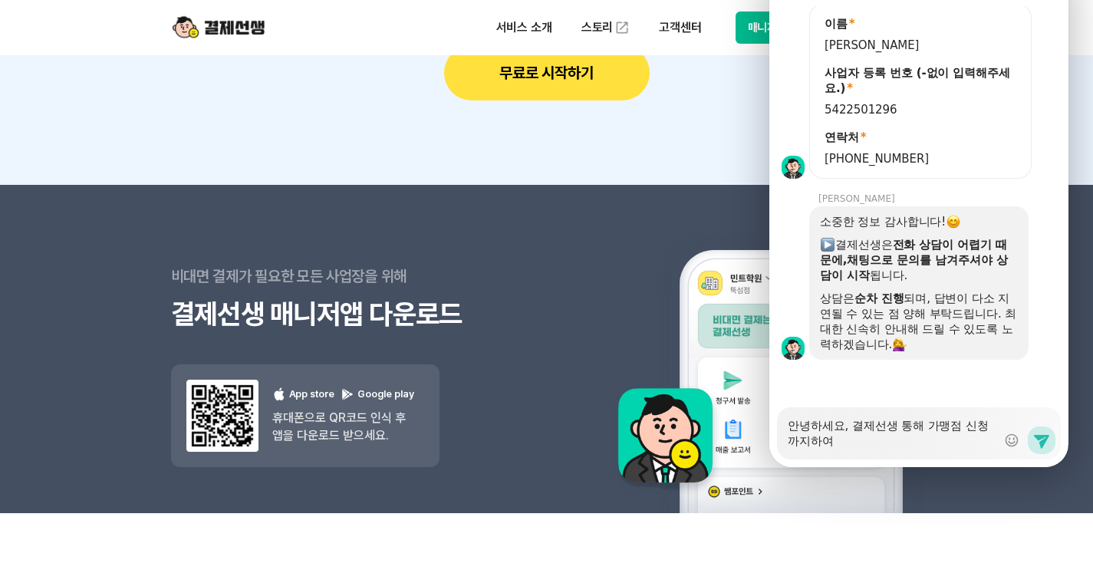
type textarea "안녕하세요, 결제선생 통해 가맹점 신청까지하여 ㅇ"
type textarea "x"
type textarea "안녕하세요, 결제선생 통해 가맹점 신청까지하여"
type textarea "x"
type textarea "안녕하세요, 결제선생 통해 가맹점 신청까지하여 ㅅ"
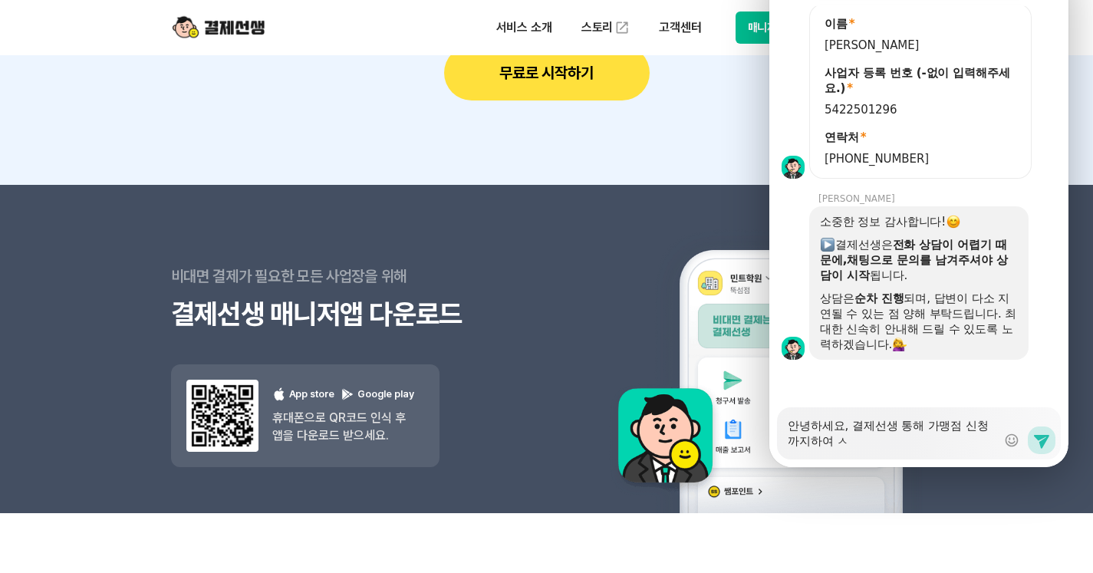
type textarea "x"
type textarea "안녕하세요, 결제선생 통해 가맹점 신청까지하여 사"
type textarea "x"
type textarea "안녕하세요, 결제선생 통해 가맹점 신청까지하여 상"
type textarea "x"
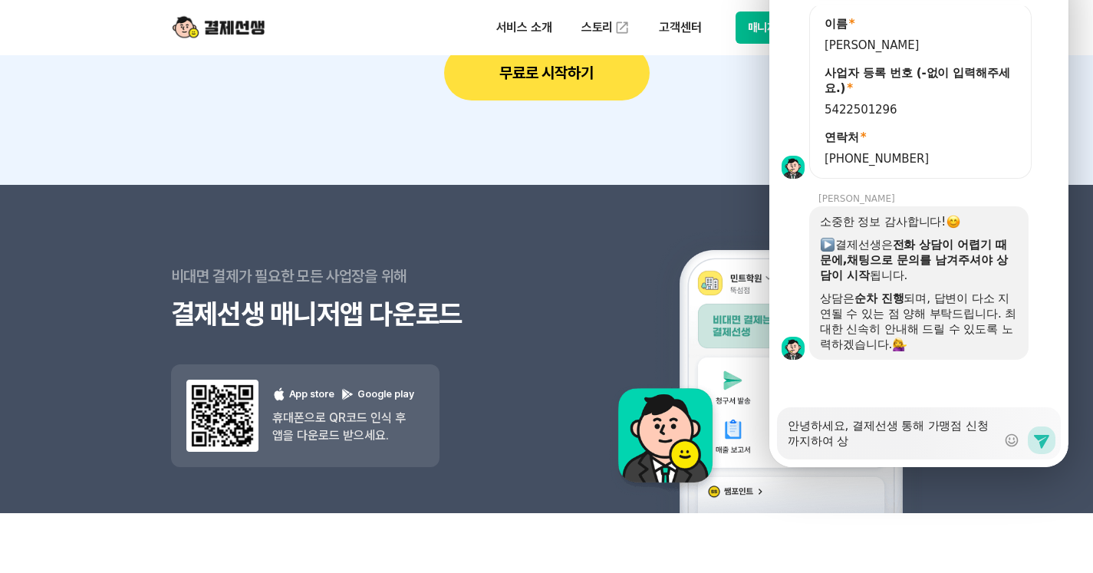
type textarea "안녕하세요, 결제선생 통해 가맹점 신청까지하여 사요"
type textarea "x"
type textarea "안녕하세요, 결제선생 통해 가맹점 신청까지하여 사용"
type textarea "x"
type textarea "안녕하세요, 결제선생 통해 가맹점 신청까지하여 사용ㅈ"
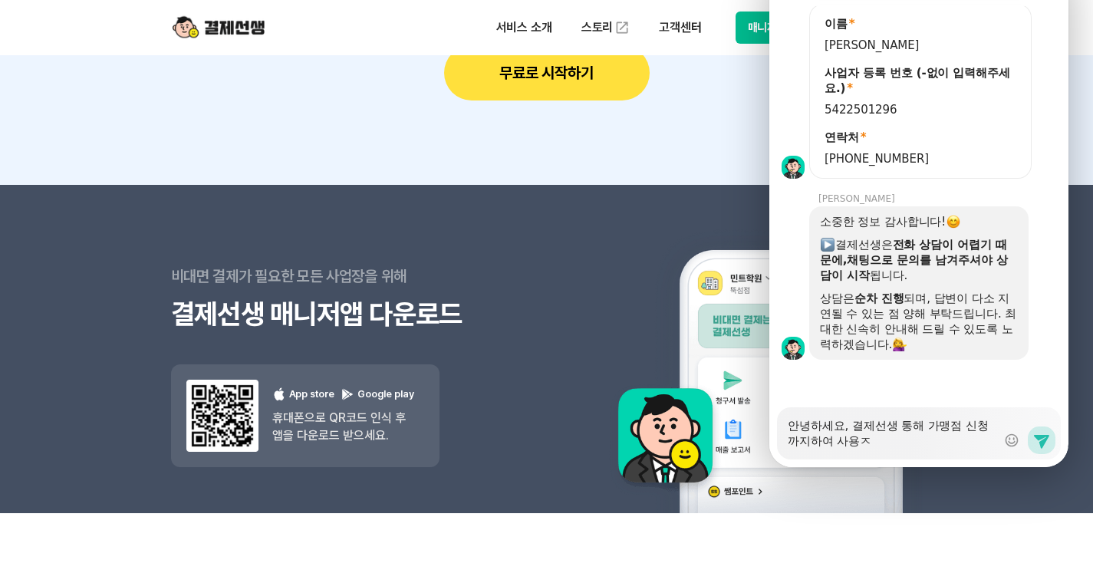
type textarea "x"
type textarea "안녕하세요, 결제선생 통해 가맹점 신청까지하여 [GEOGRAPHIC_DATA]"
type textarea "x"
type textarea "안녕하세요, 결제선생 통해 가맹점 신청까지하여 사용중"
type textarea "x"
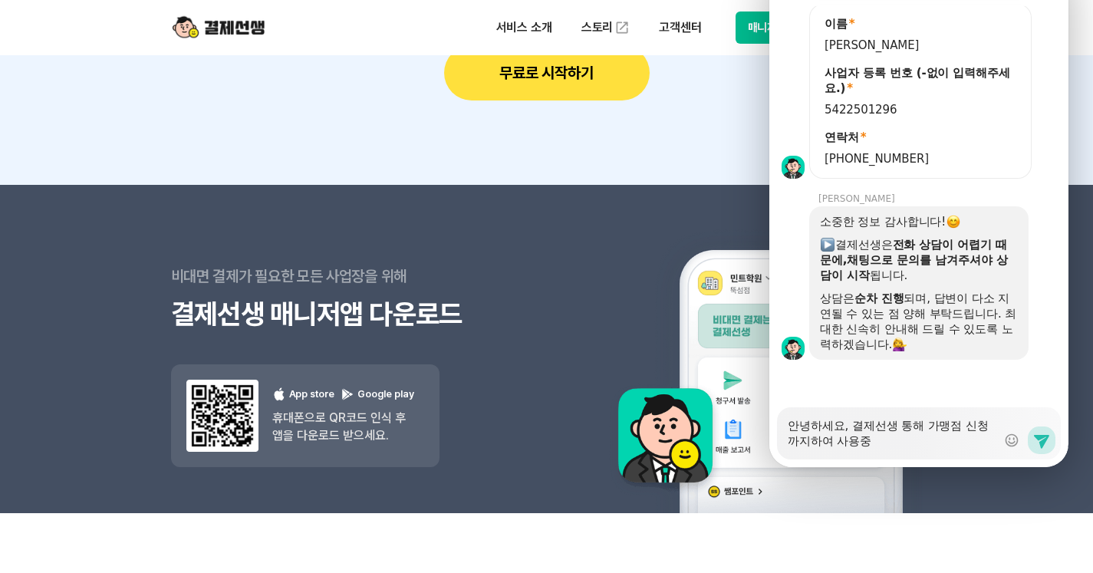
type textarea "안녕하세요, 결제선생 통해 가맹점 신청까지하여 사용중ㅇ"
type textarea "x"
type textarea "안녕하세요, 결제선생 통해 가맹점 신청까지하여 사용중이"
type textarea "x"
type textarea "안녕하세요, 결제선생 통해 가맹점 신청까지하여 사용중인"
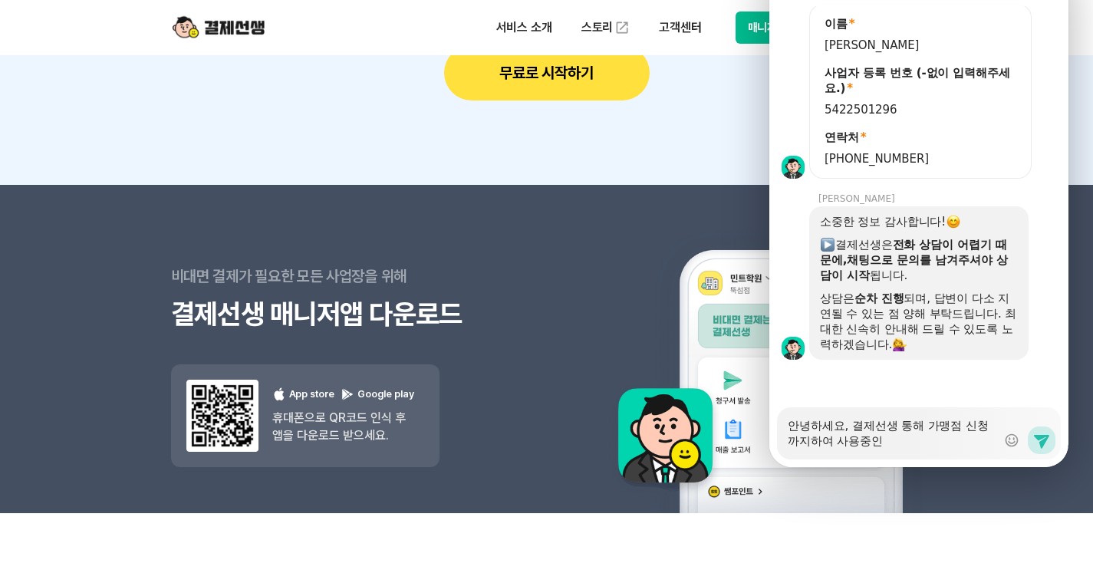
type textarea "x"
type textarea "안녕하세요, 결제선생 통해 가맹점 신청까지하여 사용중인ㄷ"
type textarea "x"
type textarea "안녕하세요, 결제선생 통해 가맹점 신청까지하여 사용중인데"
type textarea "x"
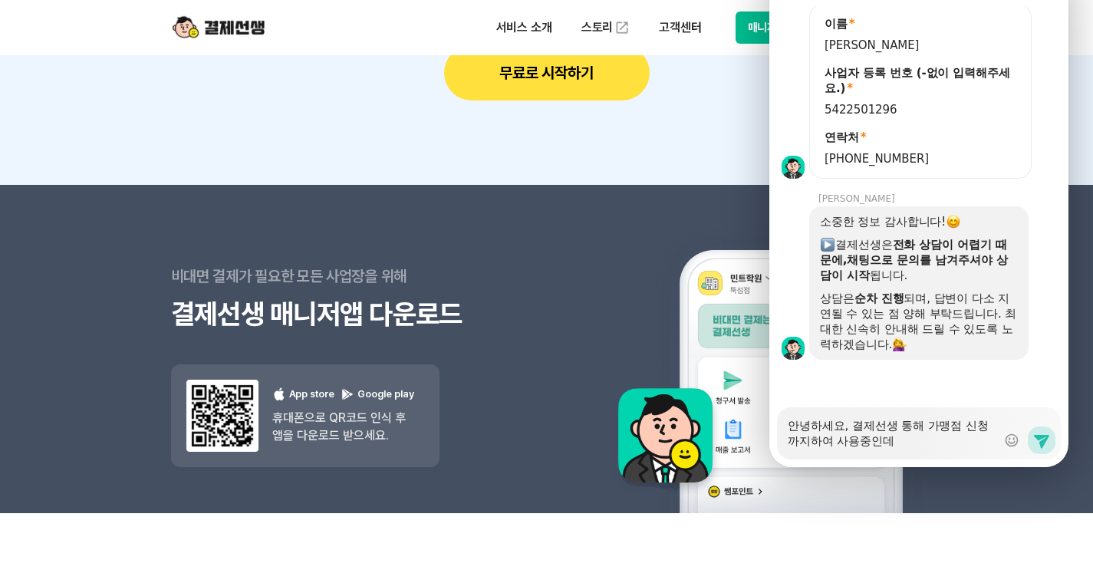
type textarea "안녕하세요, 결제선생 통해 가맹점 신청까지하여 사용중인뎅"
type textarea "x"
type textarea "안녕하세요, 결제선생 통해 가맹점 신청까지하여 사용중인데요"
type textarea "x"
type textarea "안녕하세요, 결제선생 통해 가맹점 신청까지하여 사용중인데요,"
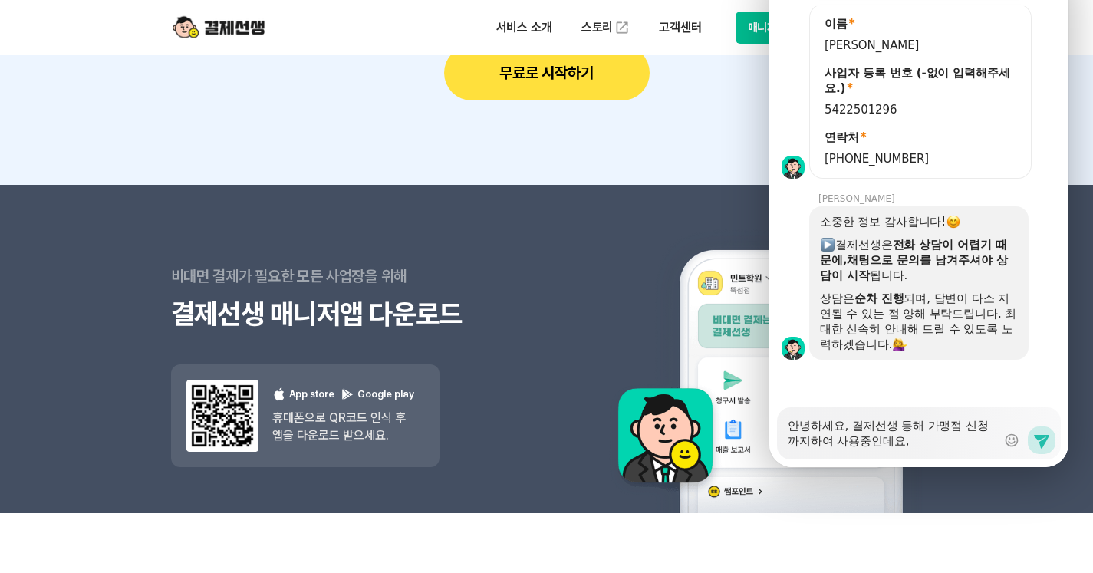
type textarea "x"
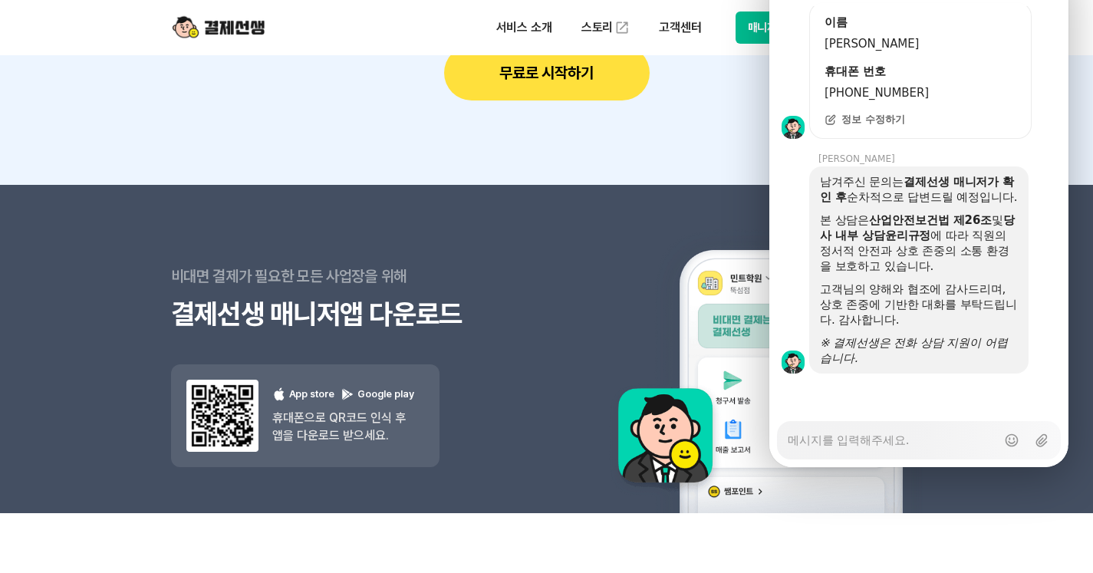
scroll to position [2371, 0]
click at [913, 422] on textarea "Messenger Input Textarea" at bounding box center [892, 435] width 209 height 26
type textarea "x"
type textarea "ㄱ"
type textarea "x"
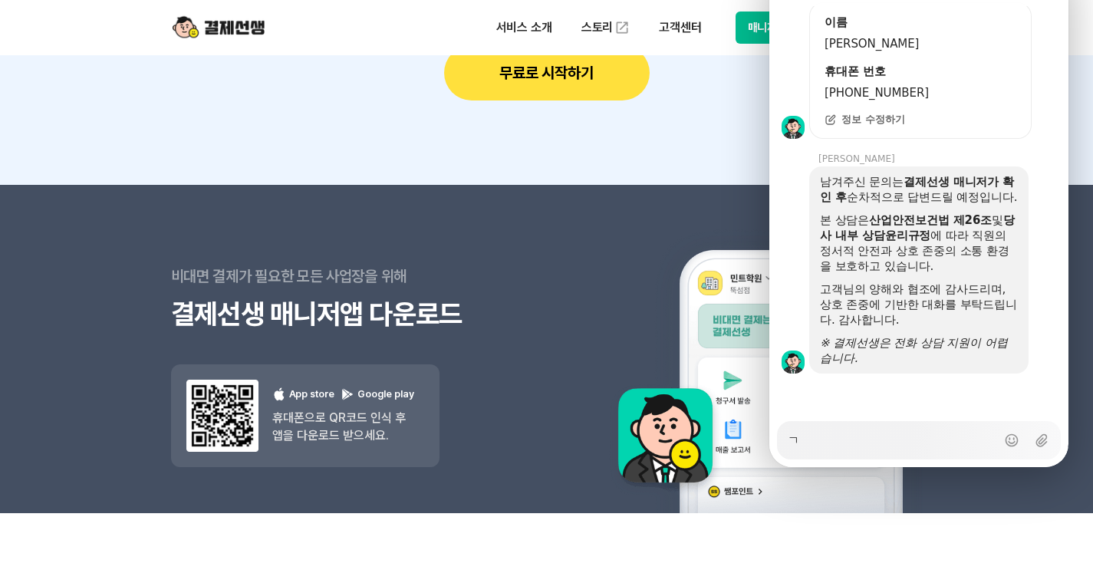
type textarea "겨"
type textarea "x"
type textarea "결"
type textarea "x"
type textarea "결ㅈ"
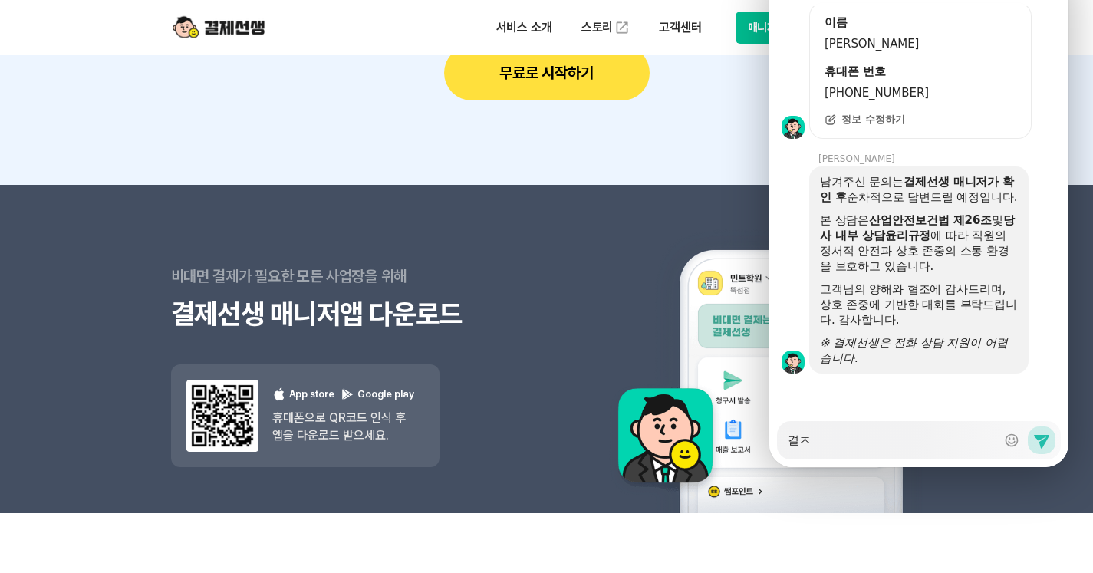
type textarea "x"
type textarea "결제"
type textarea "x"
type textarea "결제"
type textarea "x"
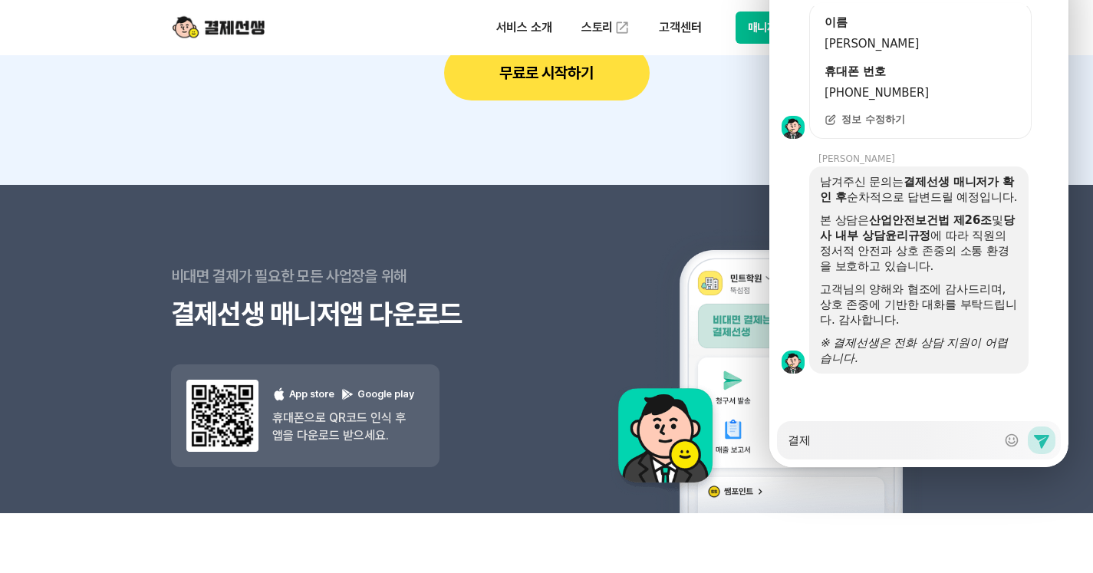
type textarea "결제 ㅈ"
type textarea "x"
type textarea "결제 제"
type textarea "x"
type textarea "결제 젷"
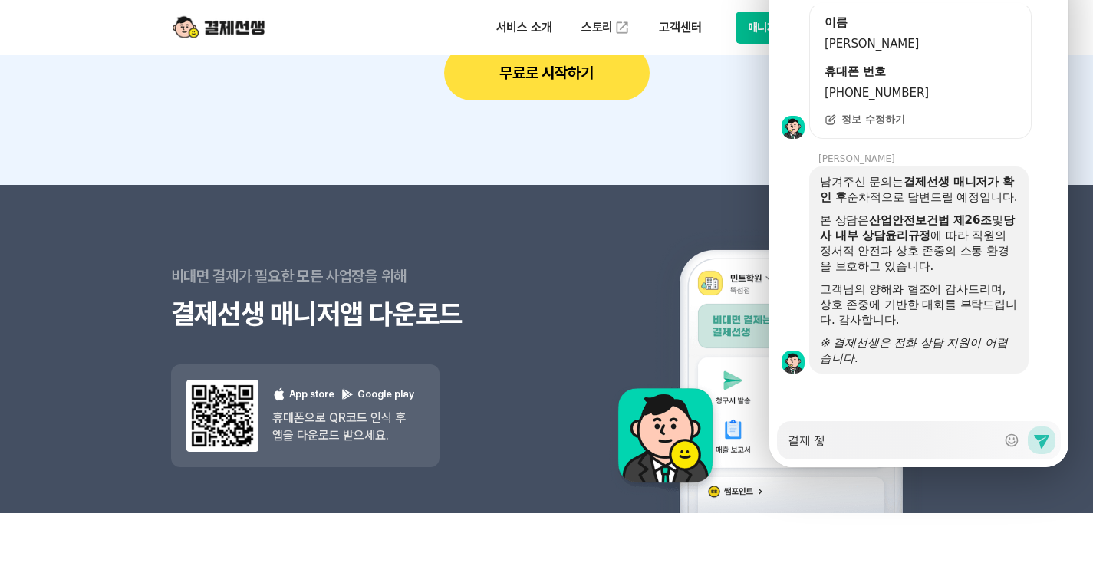
type textarea "x"
type textarea "결제 제하"
type textarea "x"
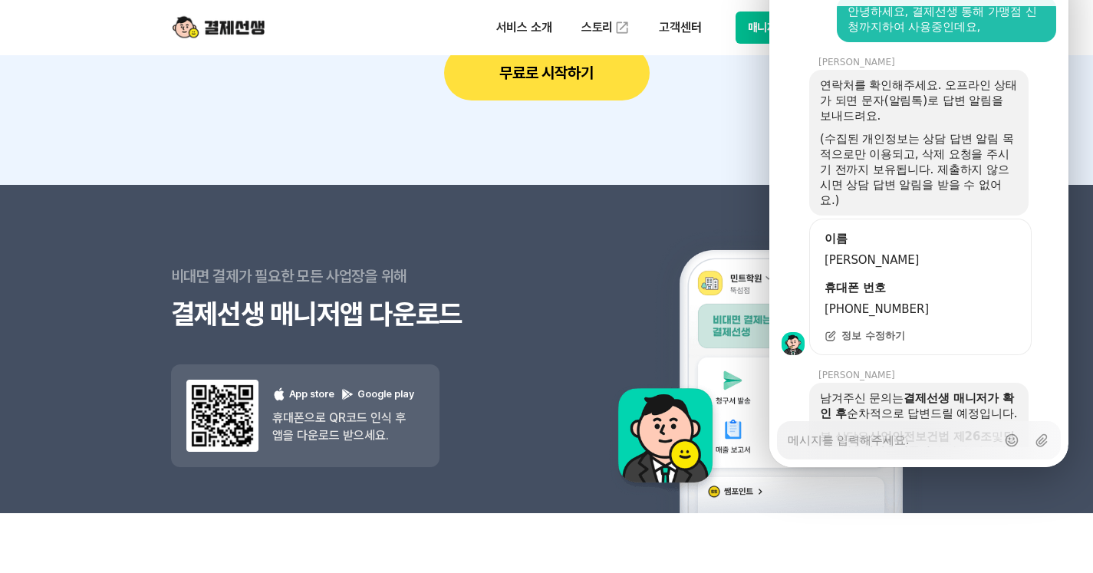
scroll to position [2507, 0]
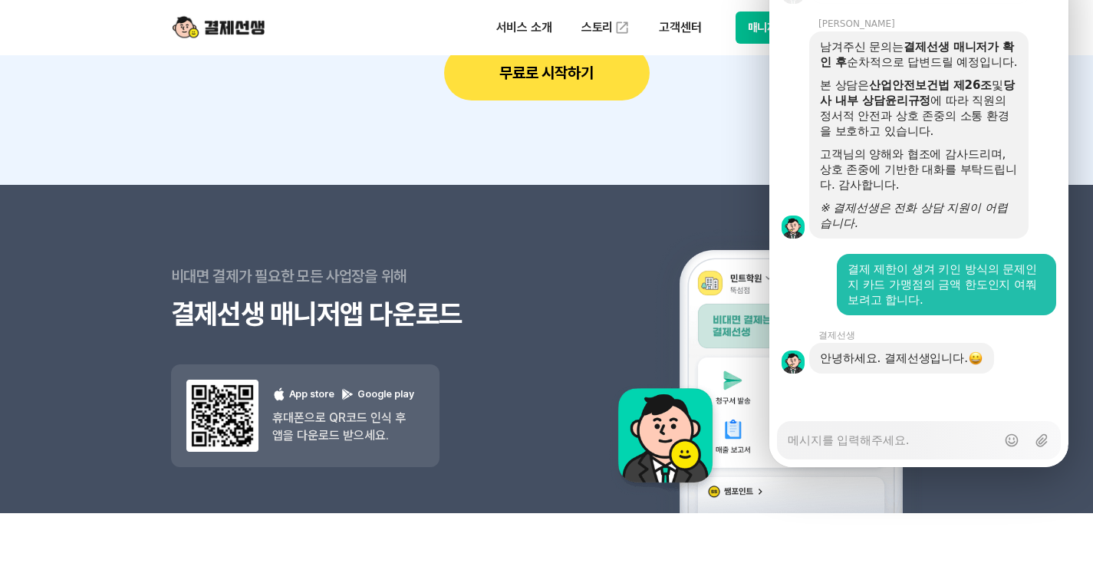
click at [846, 422] on textarea "Messenger Input Textarea" at bounding box center [892, 435] width 209 height 26
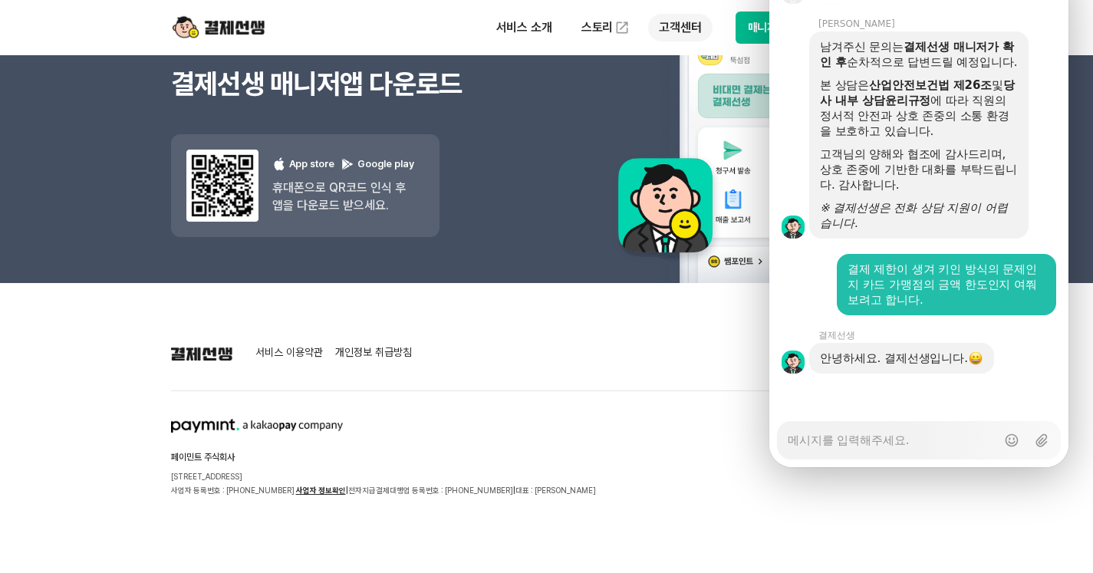
click at [688, 25] on p "고객센터" at bounding box center [680, 28] width 64 height 28
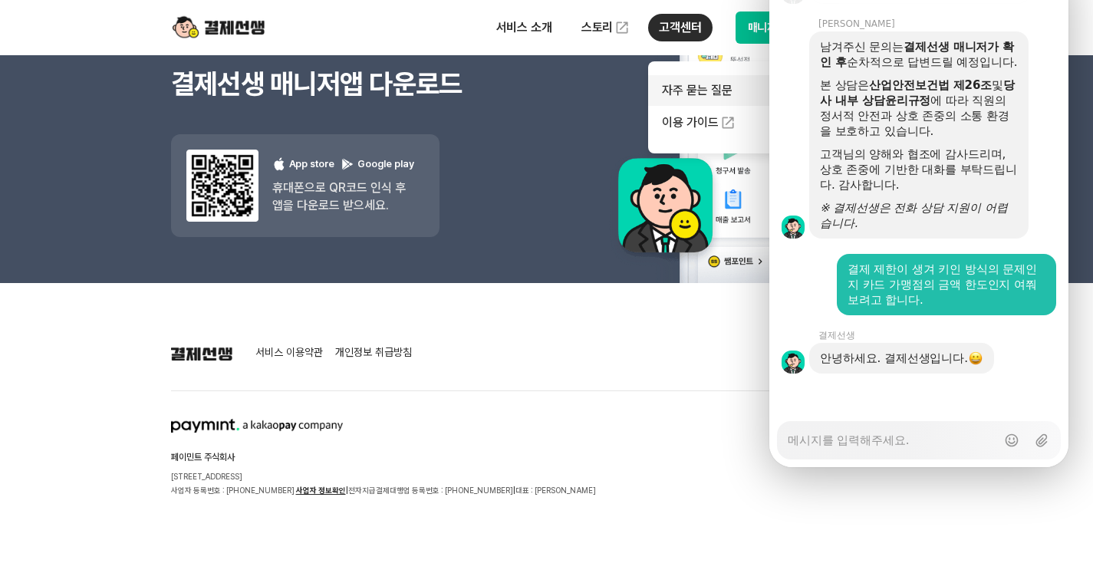
click at [699, 93] on link "자주 묻는 질문" at bounding box center [712, 90] width 129 height 31
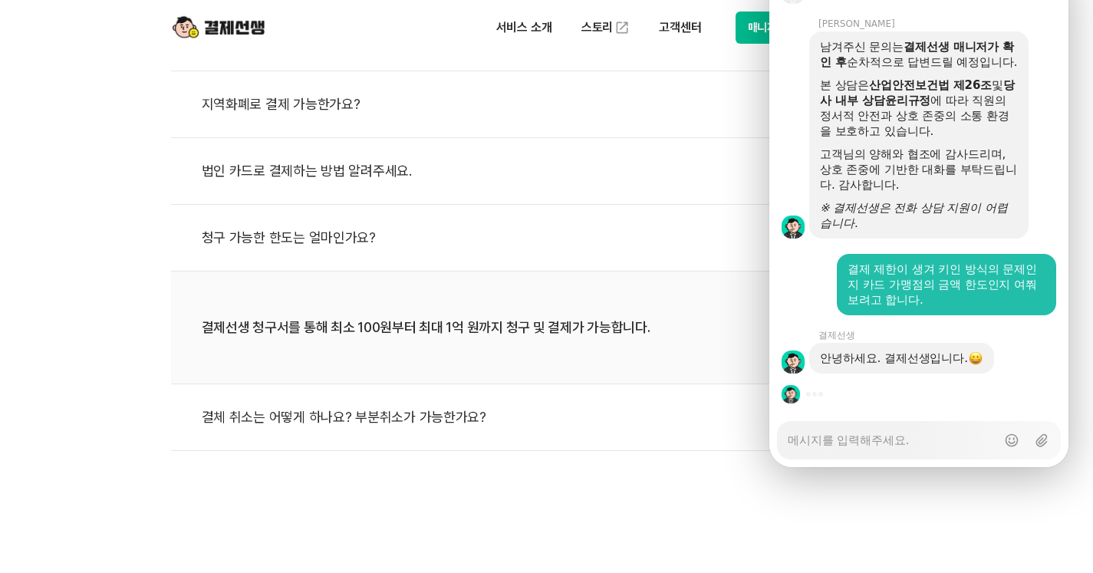
scroll to position [690, 0]
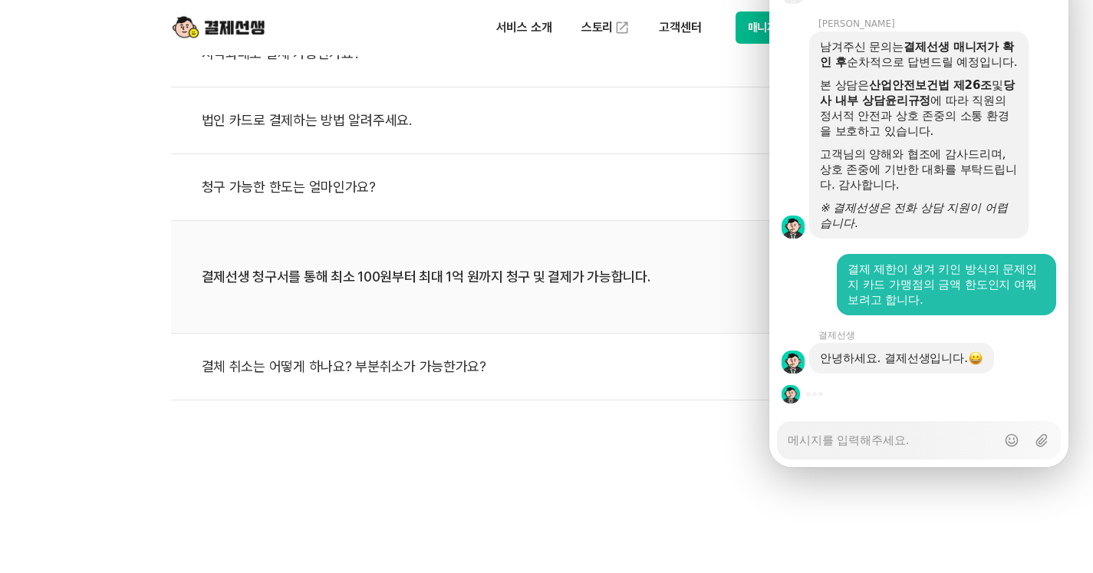
click at [920, 422] on textarea "Messenger Input Textarea" at bounding box center [892, 435] width 209 height 26
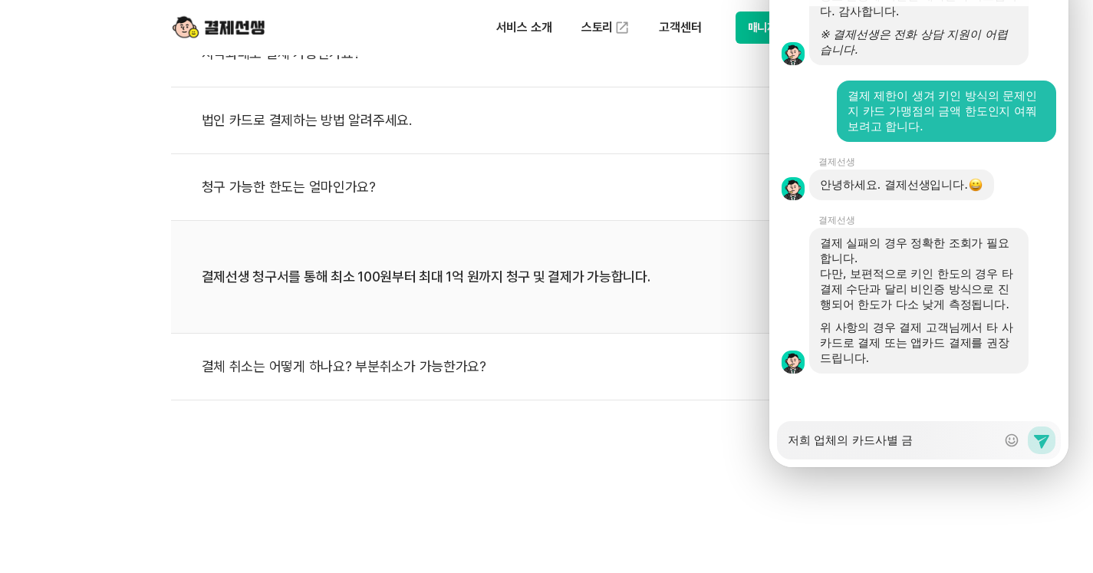
scroll to position [2696, 0]
click at [938, 422] on textarea "저희 업체의 카드사별 금" at bounding box center [892, 435] width 209 height 26
drag, startPoint x: 942, startPoint y: 382, endPoint x: 667, endPoint y: 384, distance: 274.6
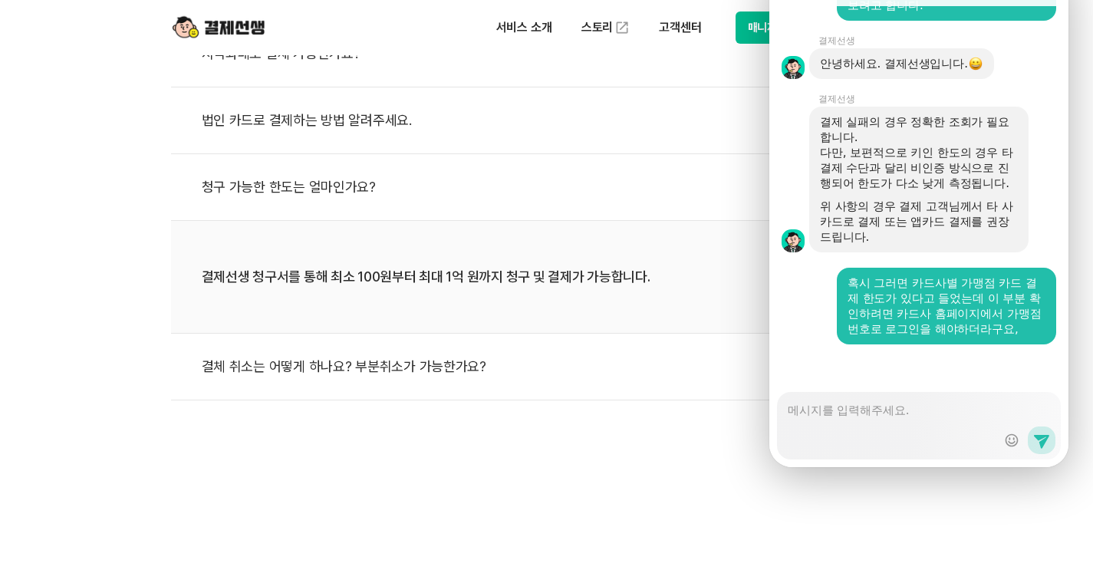
scroll to position [2880, 0]
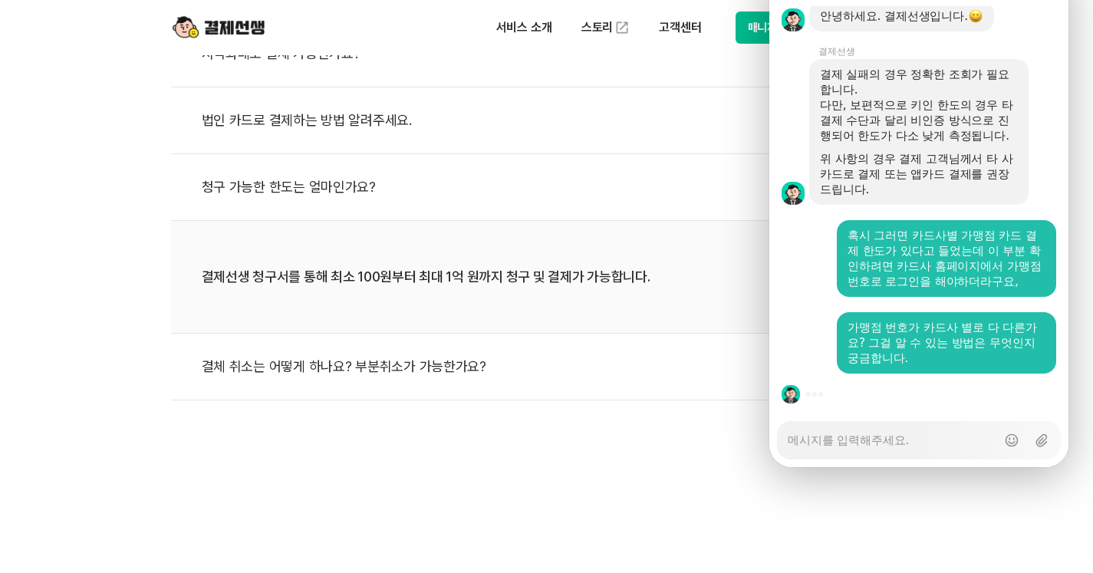
click at [327, 170] on div "청구 가능한 한도는 얼마인가요?" at bounding box center [555, 186] width 706 height 35
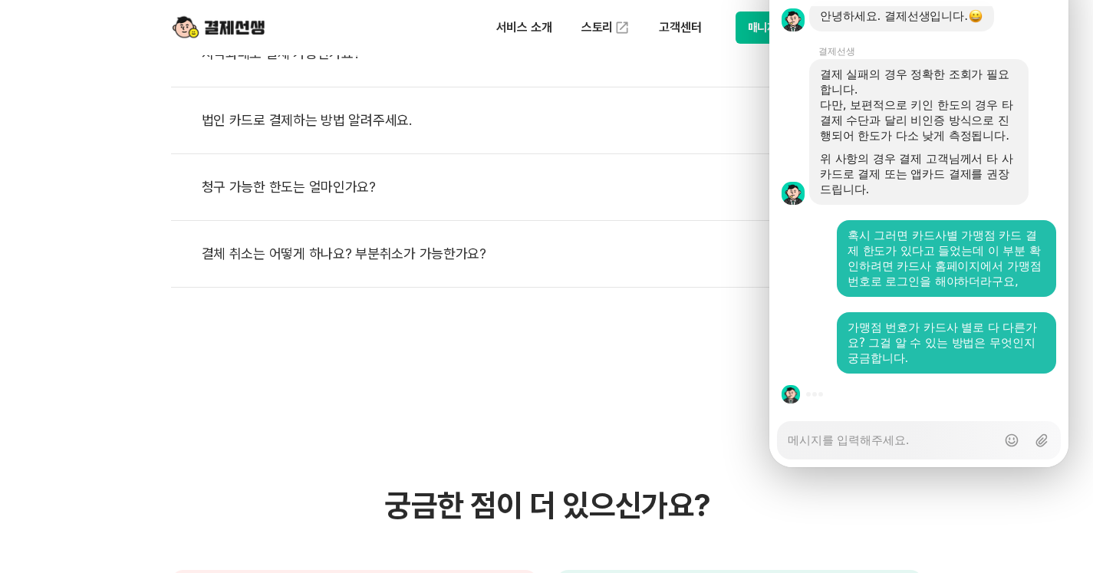
click at [333, 185] on div "청구 가능한 한도는 얼마인가요?" at bounding box center [555, 186] width 706 height 35
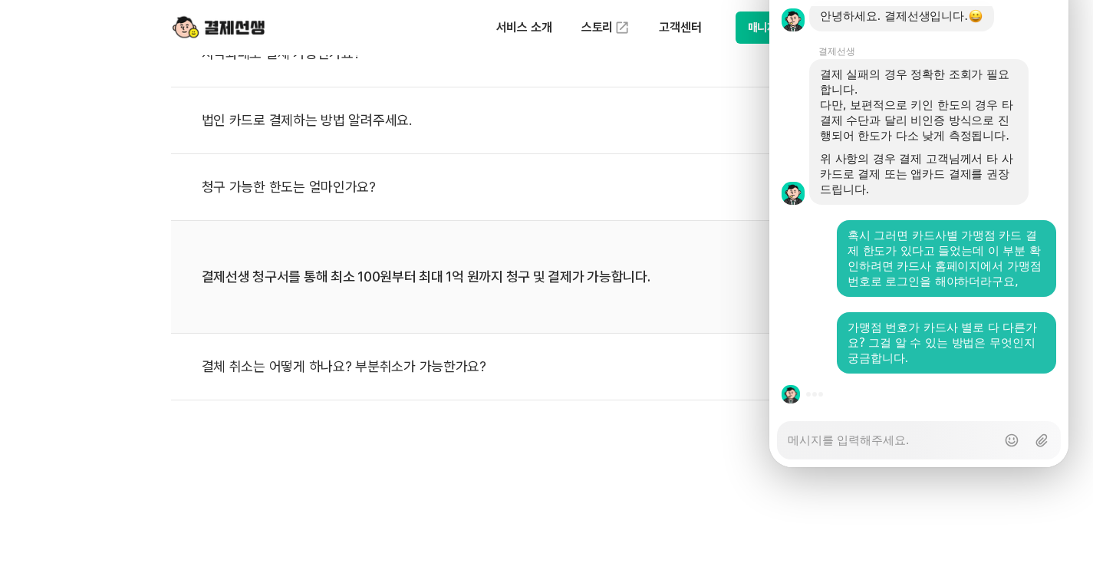
click at [890, 422] on textarea "Messenger Input Textarea" at bounding box center [892, 435] width 209 height 26
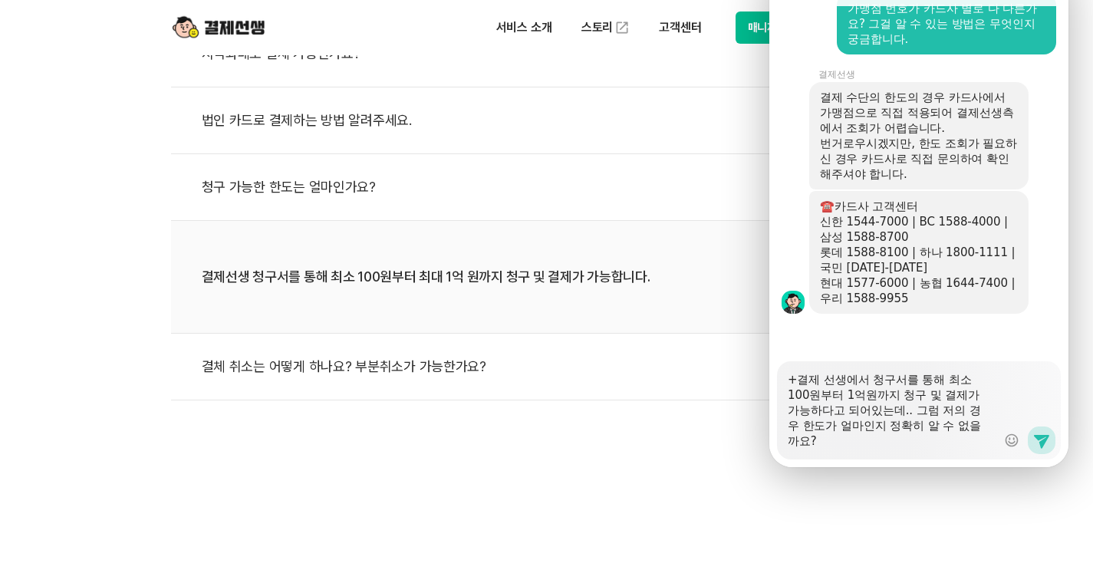
scroll to position [3199, 0]
drag, startPoint x: 795, startPoint y: 323, endPoint x: 689, endPoint y: 323, distance: 106.6
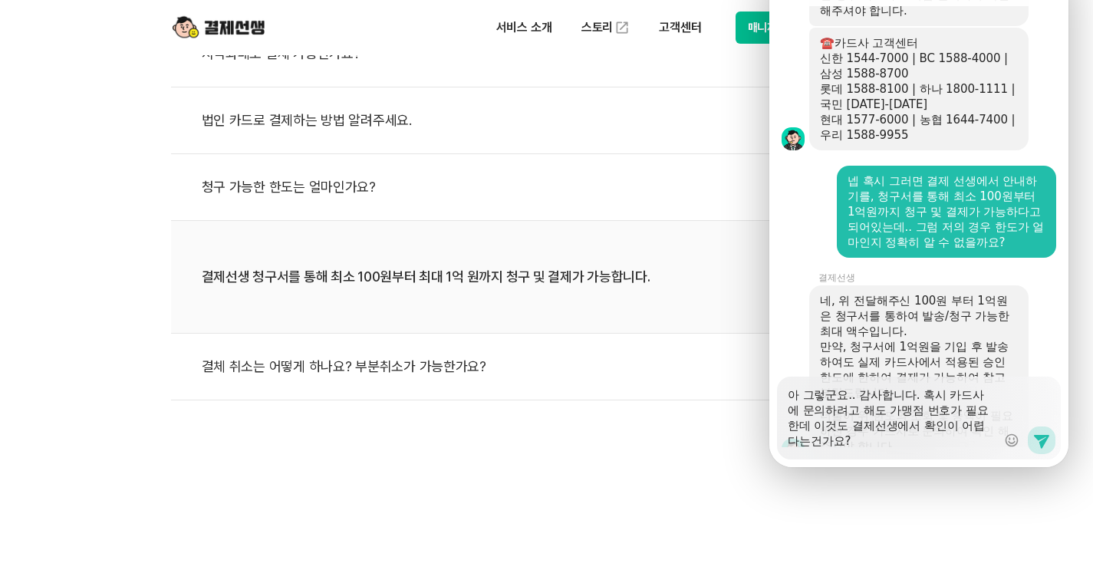
scroll to position [3127, 0]
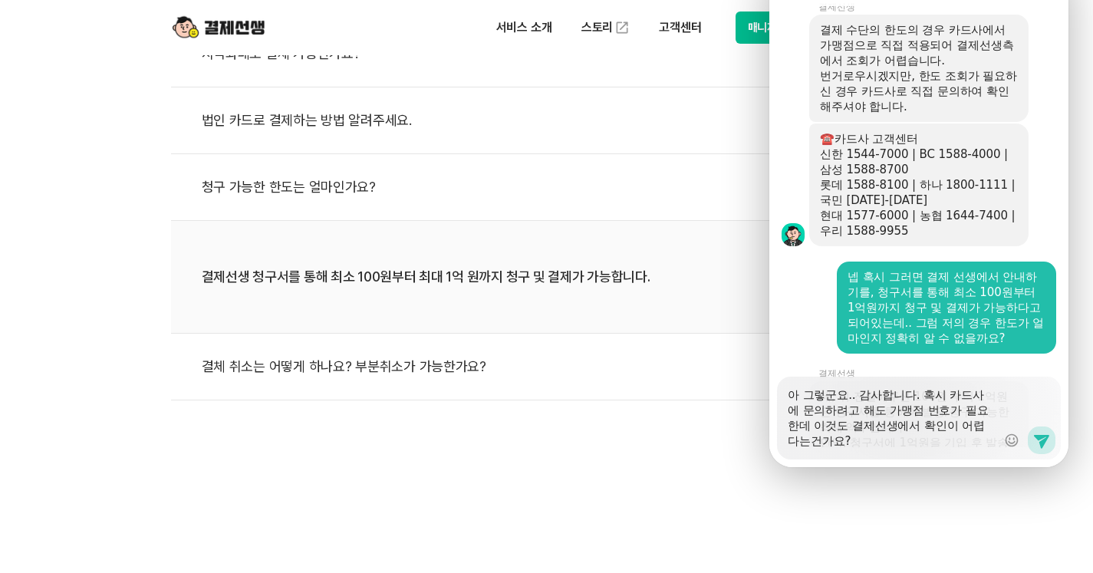
click at [937, 388] on textarea "아 그렇군요.. 감사합니다. 혹시 카드사에 문의하려고 해도 가맹점 번호가 필요한데 이것도 결제선생에서 확인이 어렵다는건가요?" at bounding box center [892, 413] width 209 height 72
click at [1034, 431] on icon at bounding box center [1041, 440] width 18 height 18
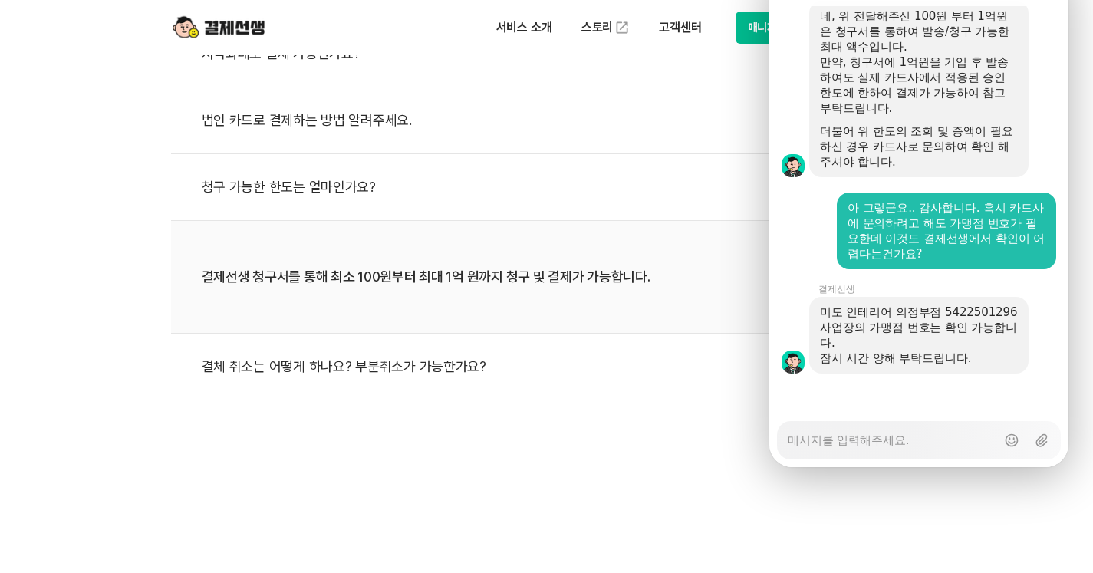
scroll to position [3662, 0]
click at [903, 422] on textarea "Messenger Input Textarea" at bounding box center [892, 435] width 209 height 26
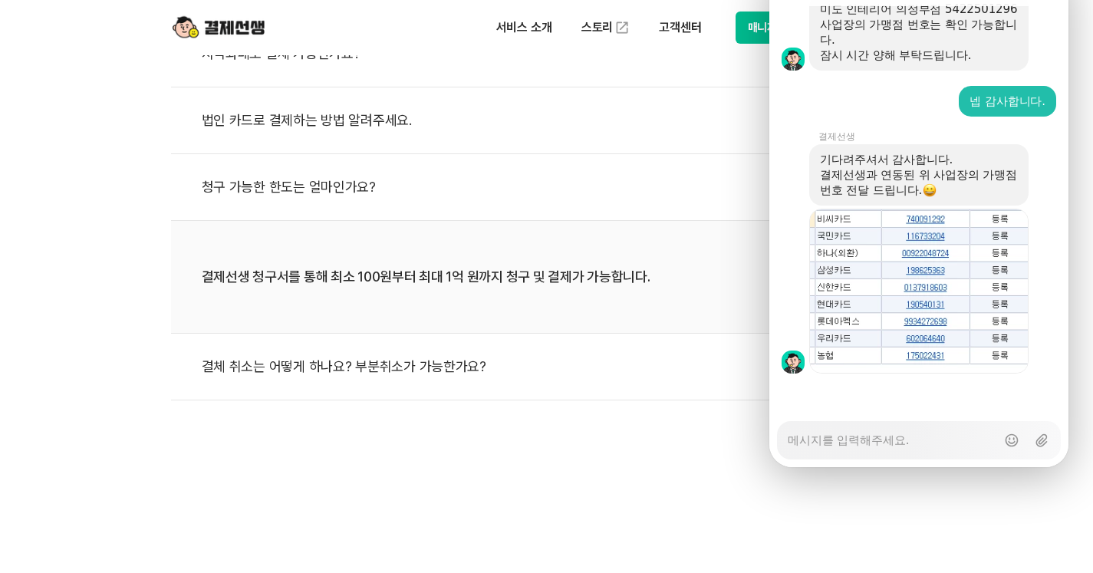
scroll to position [3965, 0]
click at [911, 422] on textarea "Messenger Input Textarea" at bounding box center [892, 435] width 209 height 26
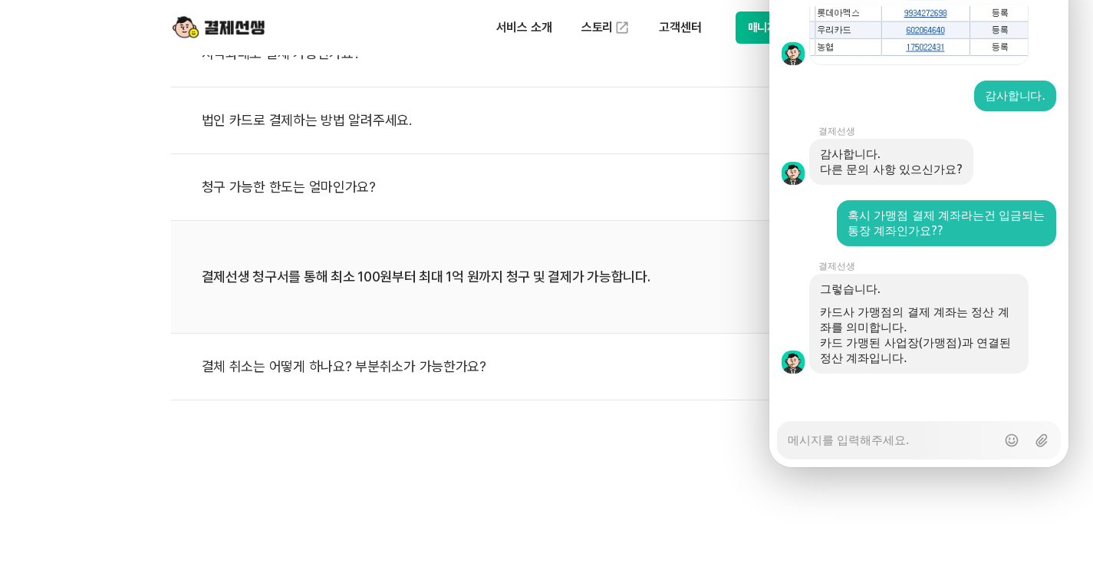
scroll to position [4273, 0]
click at [923, 422] on textarea "Messenger Input Textarea" at bounding box center [892, 435] width 209 height 26
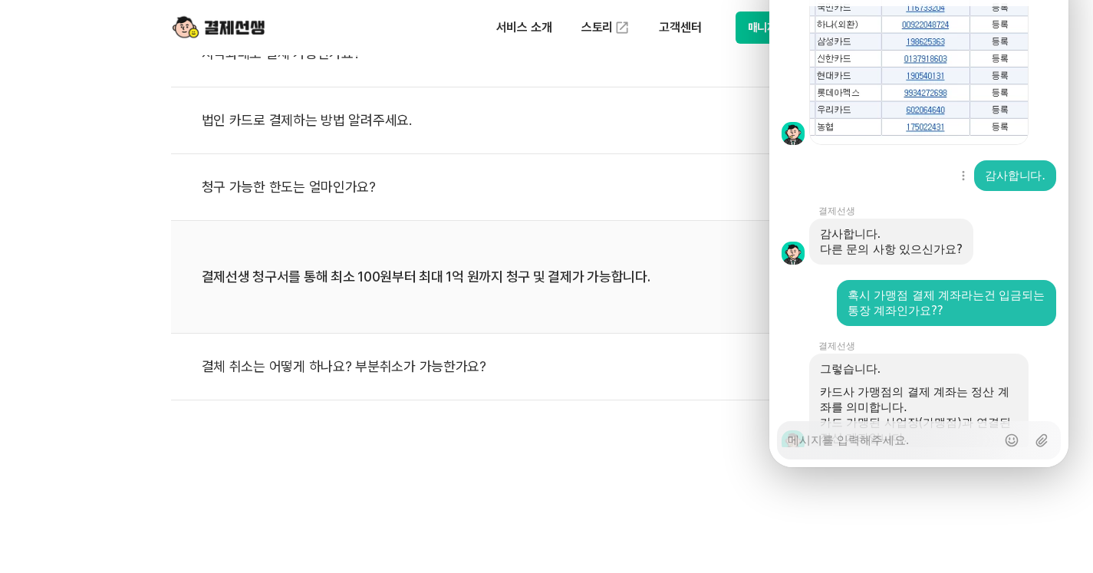
scroll to position [4010, 0]
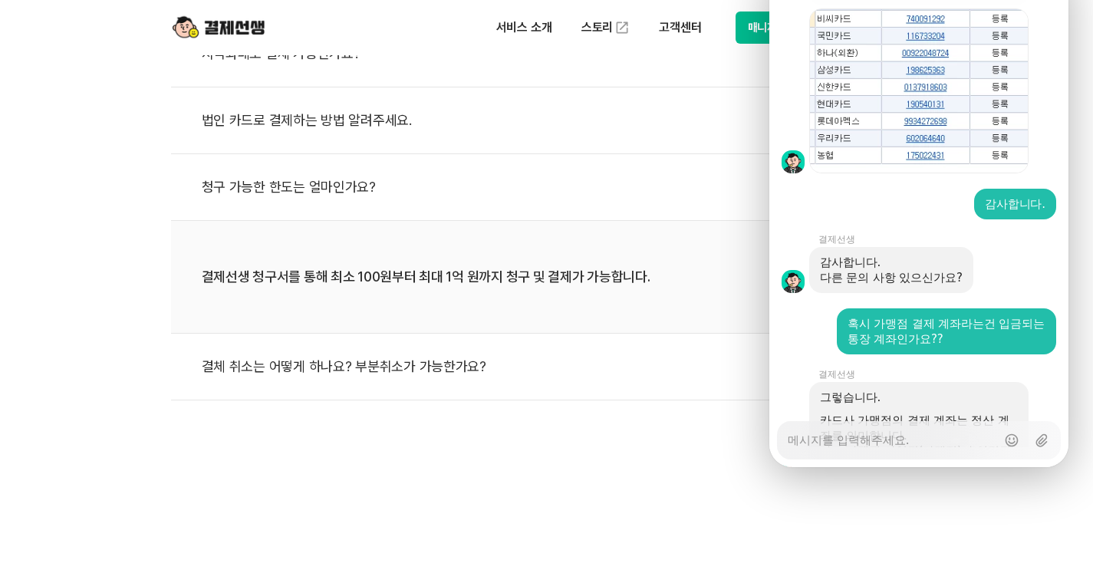
click at [960, 422] on textarea "Messenger Input Textarea" at bounding box center [892, 435] width 209 height 26
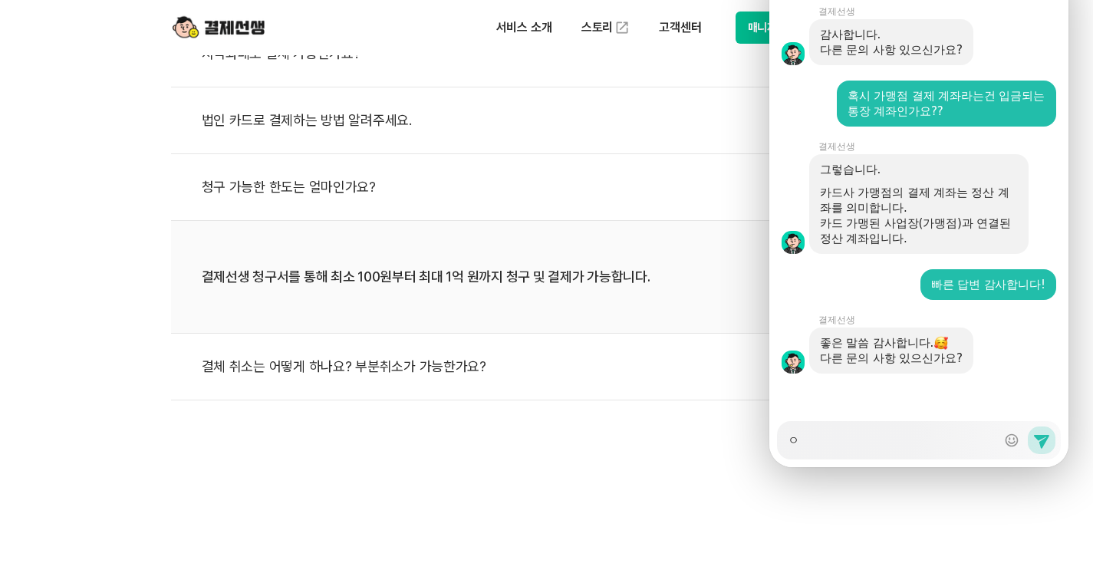
scroll to position [1227, 0]
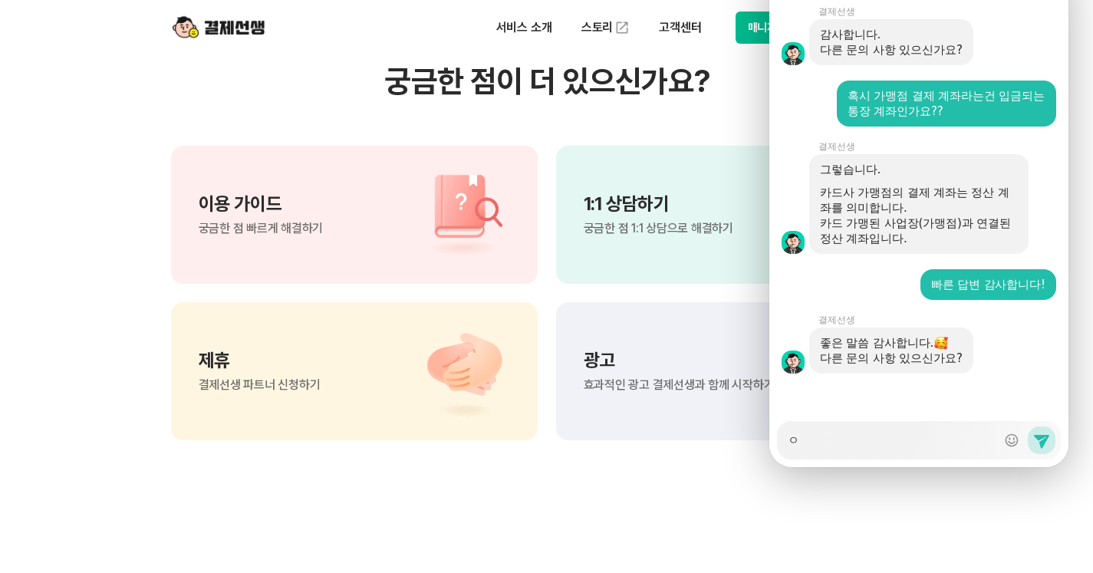
click at [903, 422] on div "Messenger Input Textarea ㅇ" at bounding box center [892, 440] width 209 height 37
click at [873, 422] on textarea "ㅇ" at bounding box center [892, 435] width 209 height 26
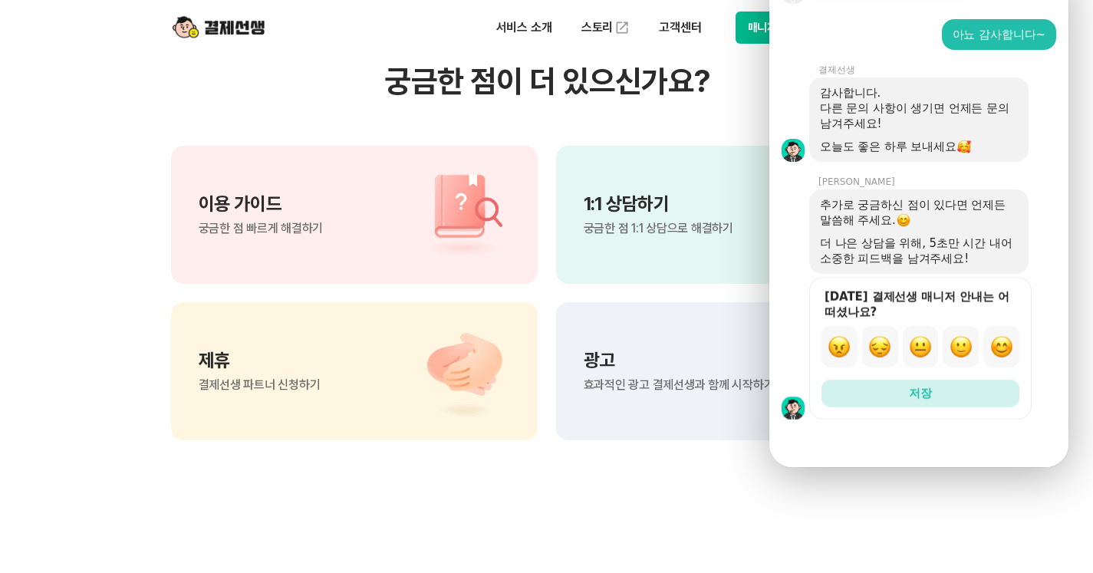
scroll to position [4764, 0]
